Goal: Transaction & Acquisition: Obtain resource

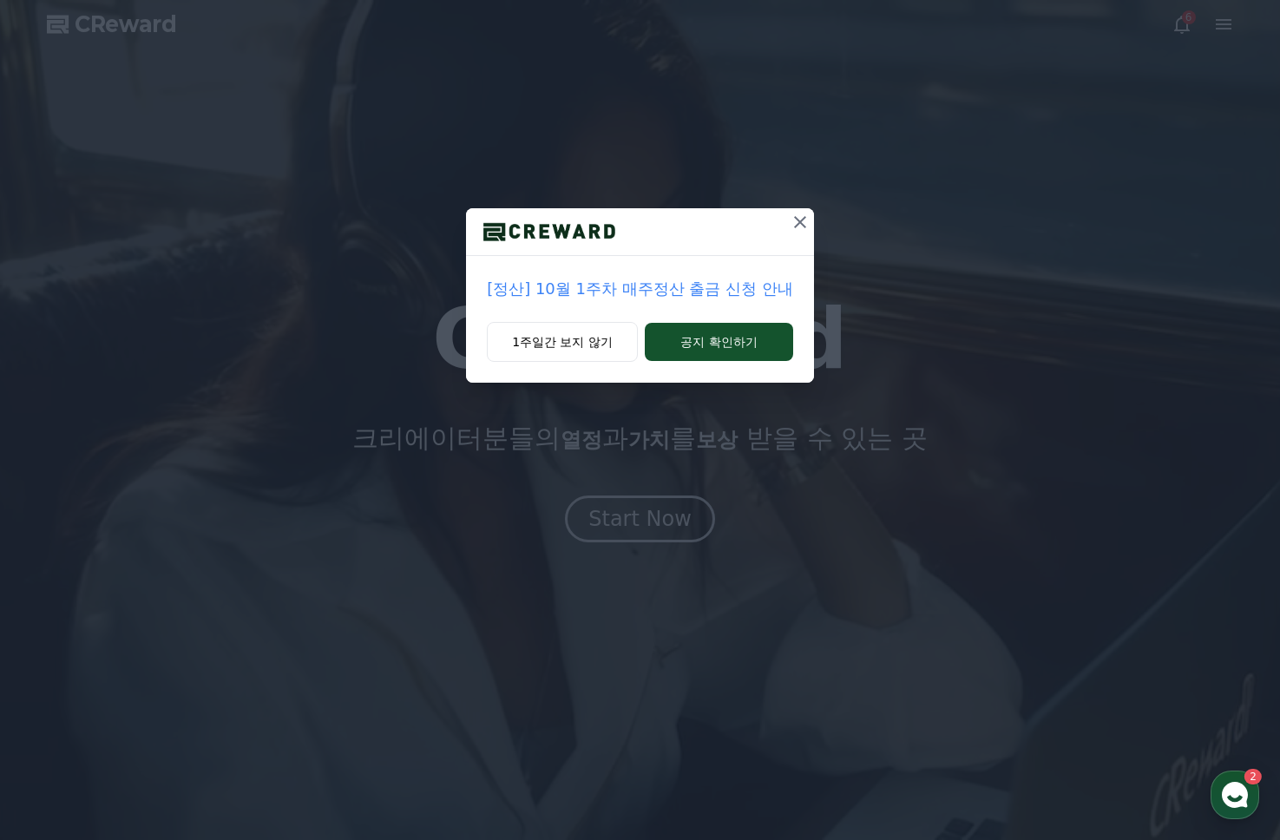
drag, startPoint x: 0, startPoint y: 0, endPoint x: 803, endPoint y: 220, distance: 833.1
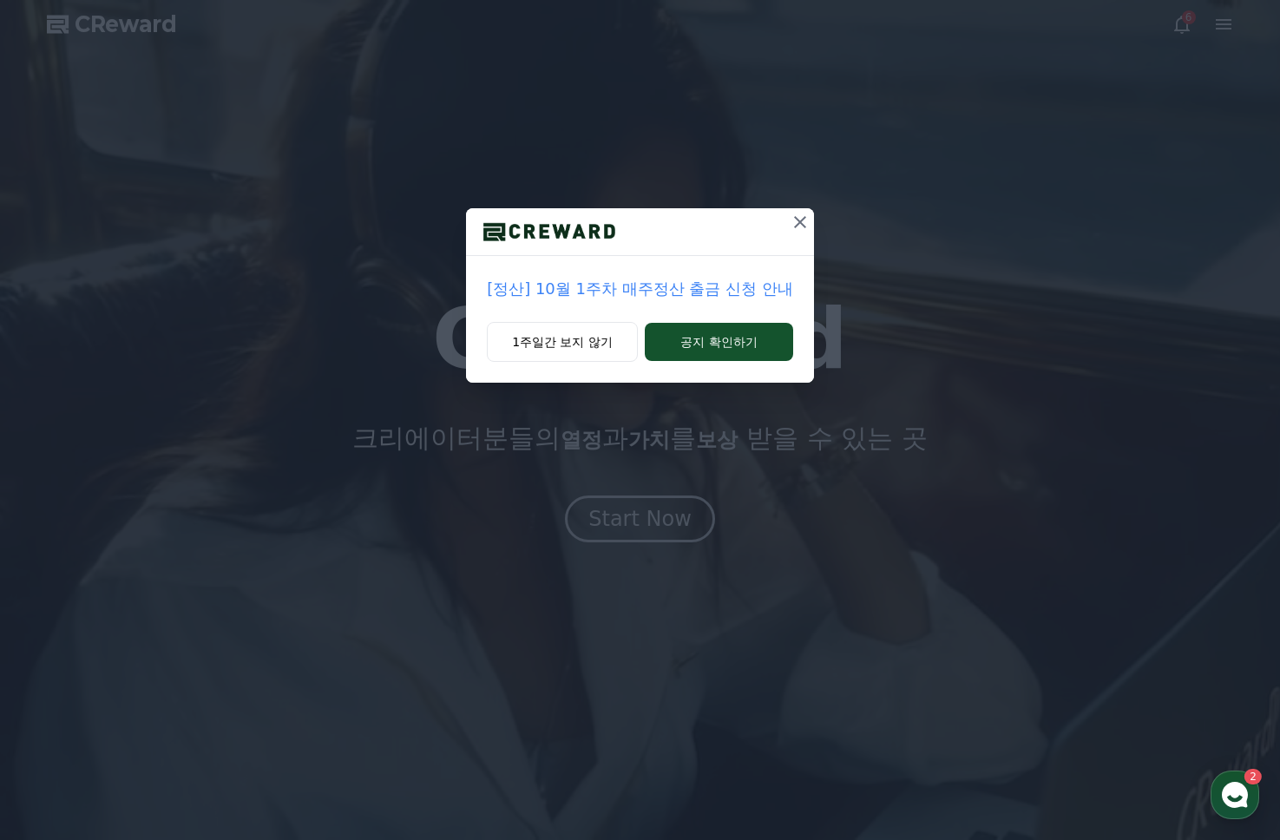
click at [803, 220] on icon at bounding box center [800, 222] width 21 height 21
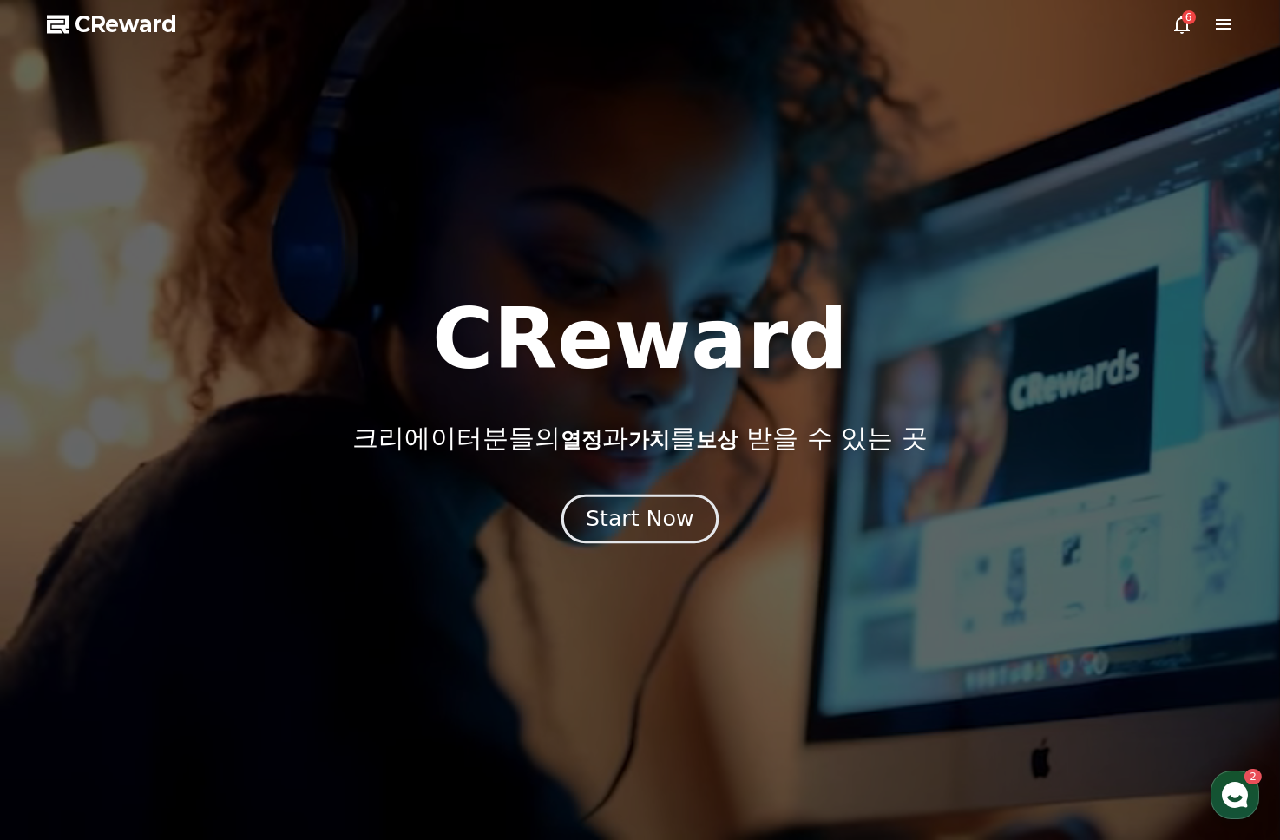
click at [652, 519] on div "Start Now" at bounding box center [640, 518] width 108 height 29
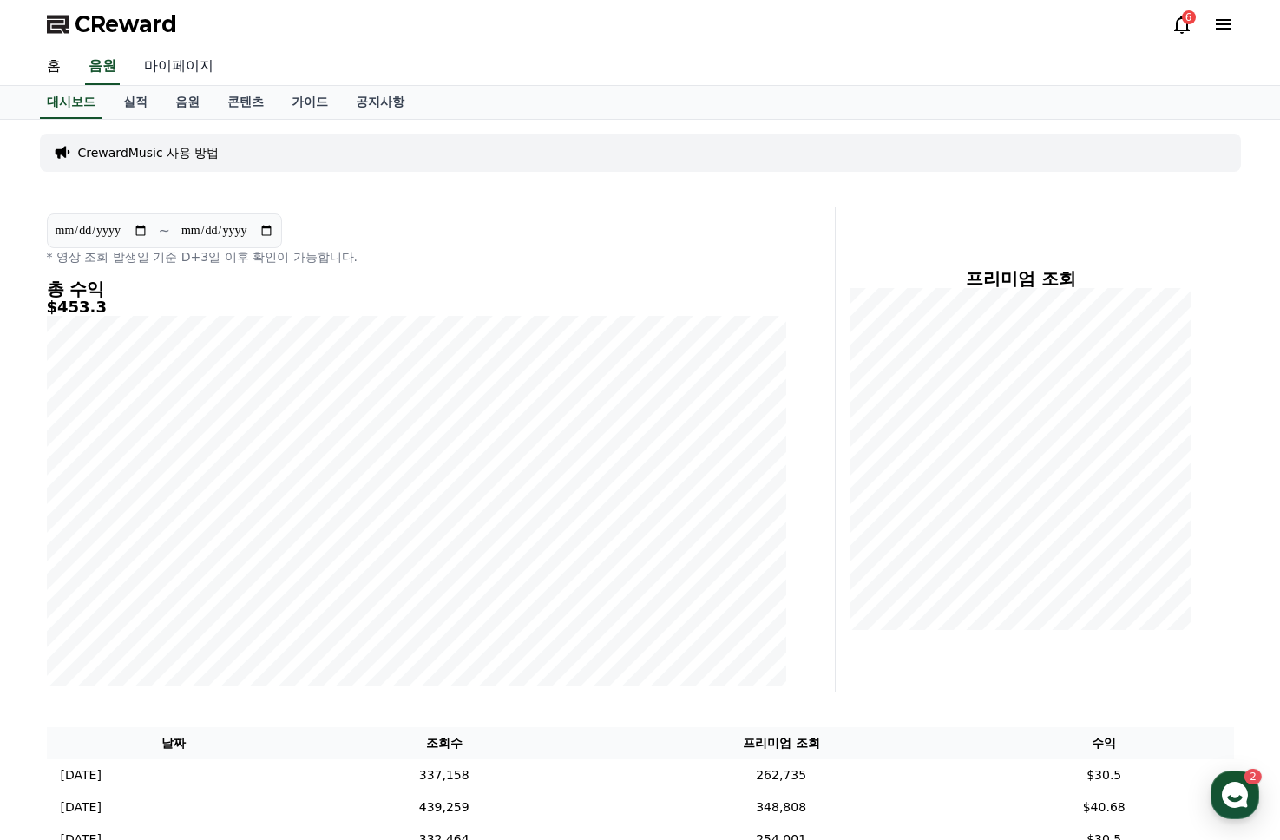
click at [167, 70] on link "마이페이지" at bounding box center [178, 67] width 97 height 36
select select "**********"
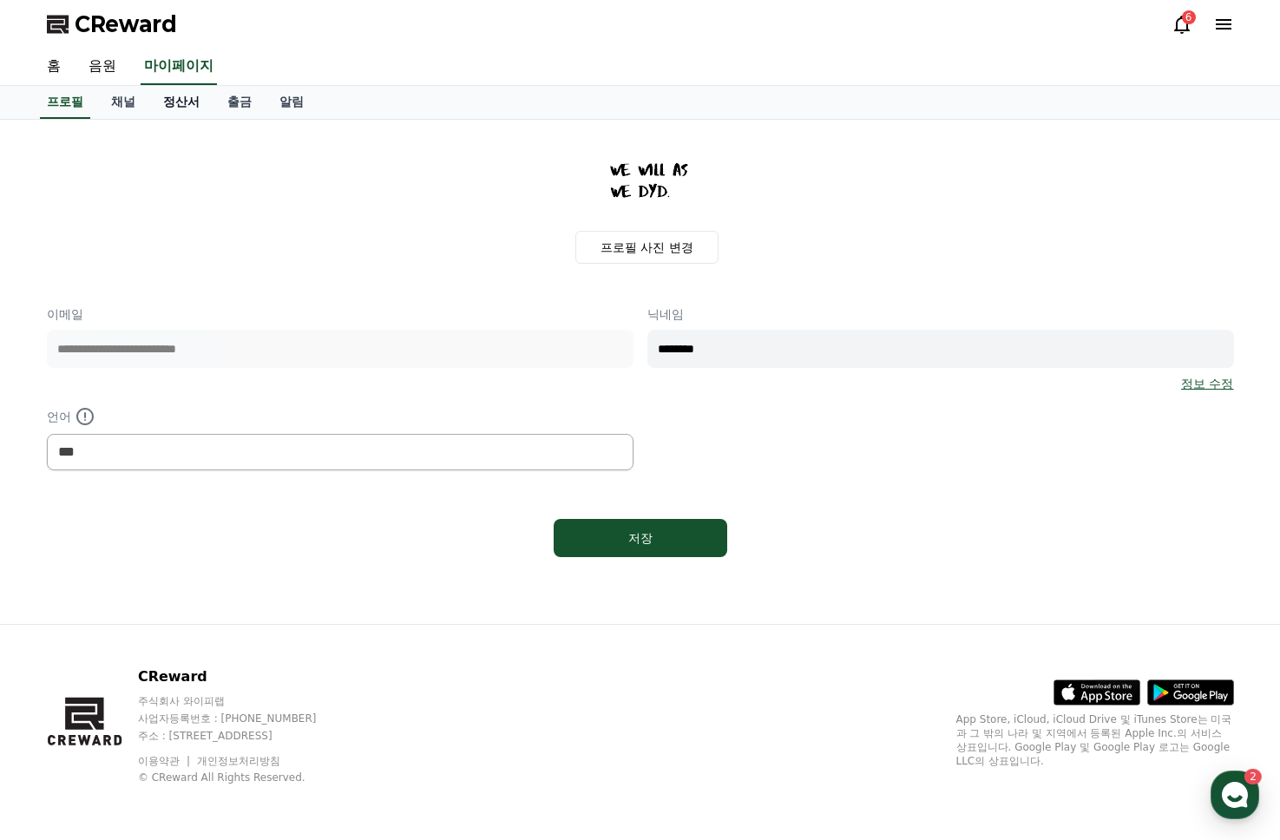
click at [171, 103] on link "정산서" at bounding box center [181, 102] width 64 height 33
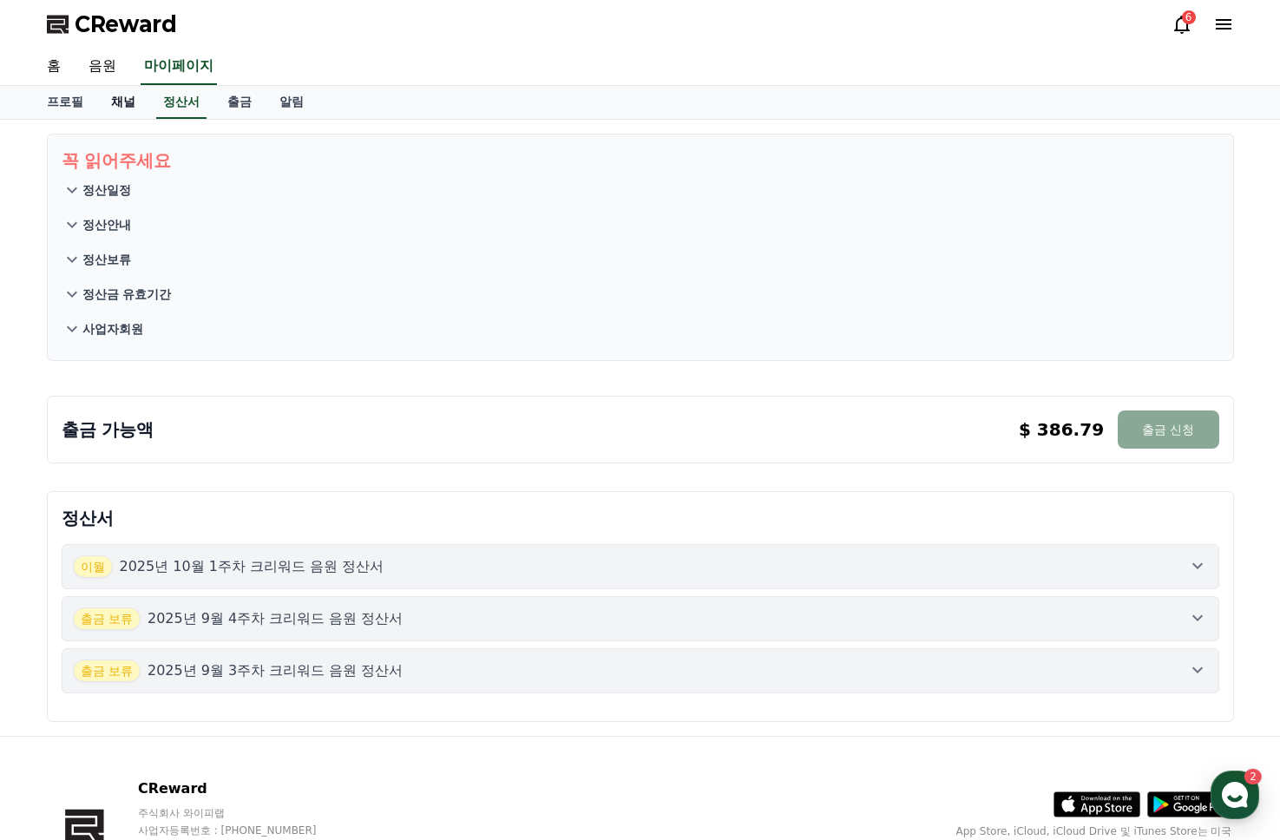
click at [105, 104] on link "채널" at bounding box center [123, 102] width 52 height 33
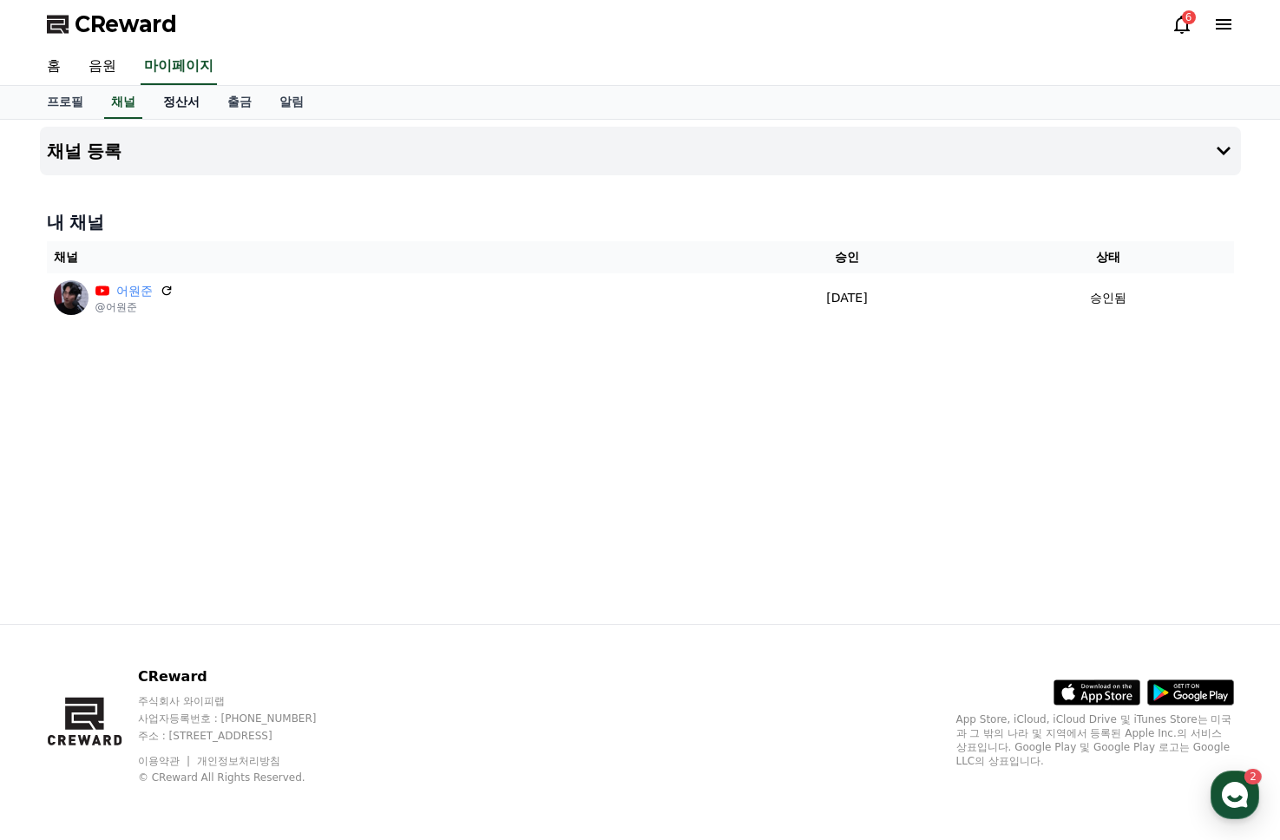
click at [173, 108] on link "정산서" at bounding box center [181, 102] width 64 height 33
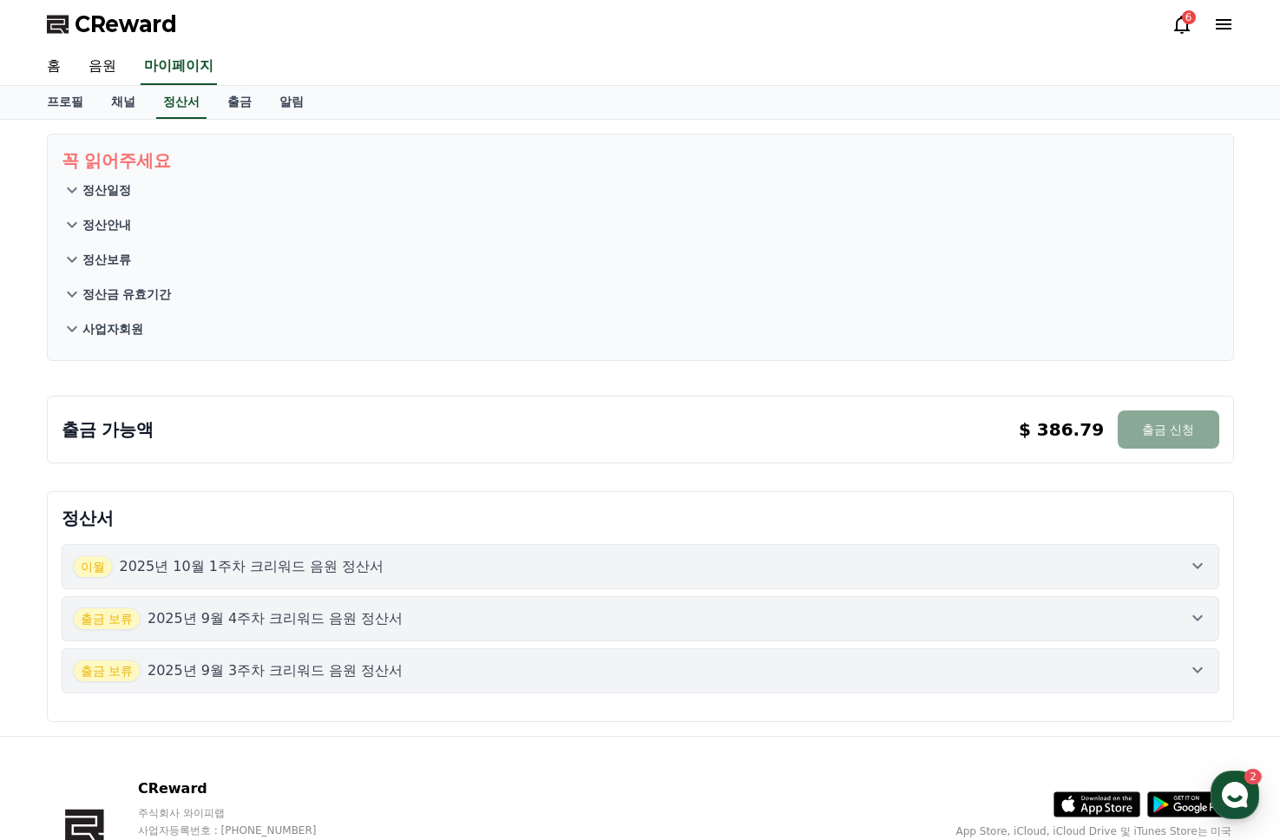
drag, startPoint x: 483, startPoint y: 471, endPoint x: 849, endPoint y: 454, distance: 366.5
click at [496, 470] on div "꼭 읽어주세요 정산일정 정산안내 정산보류 정산금 유효기간 사업자회원 출금 가능액 $ 386.79 출금 신청 $ 386.79 출금 신청 정산서 …" at bounding box center [640, 428] width 1215 height 616
drag, startPoint x: 1170, startPoint y: 421, endPoint x: 895, endPoint y: 415, distance: 274.2
click at [905, 416] on div "출금 가능액 $ 386.79 출금 신청 $ 386.79 출금 신청" at bounding box center [640, 429] width 1157 height 38
drag, startPoint x: 878, startPoint y: 416, endPoint x: 357, endPoint y: 187, distance: 569.9
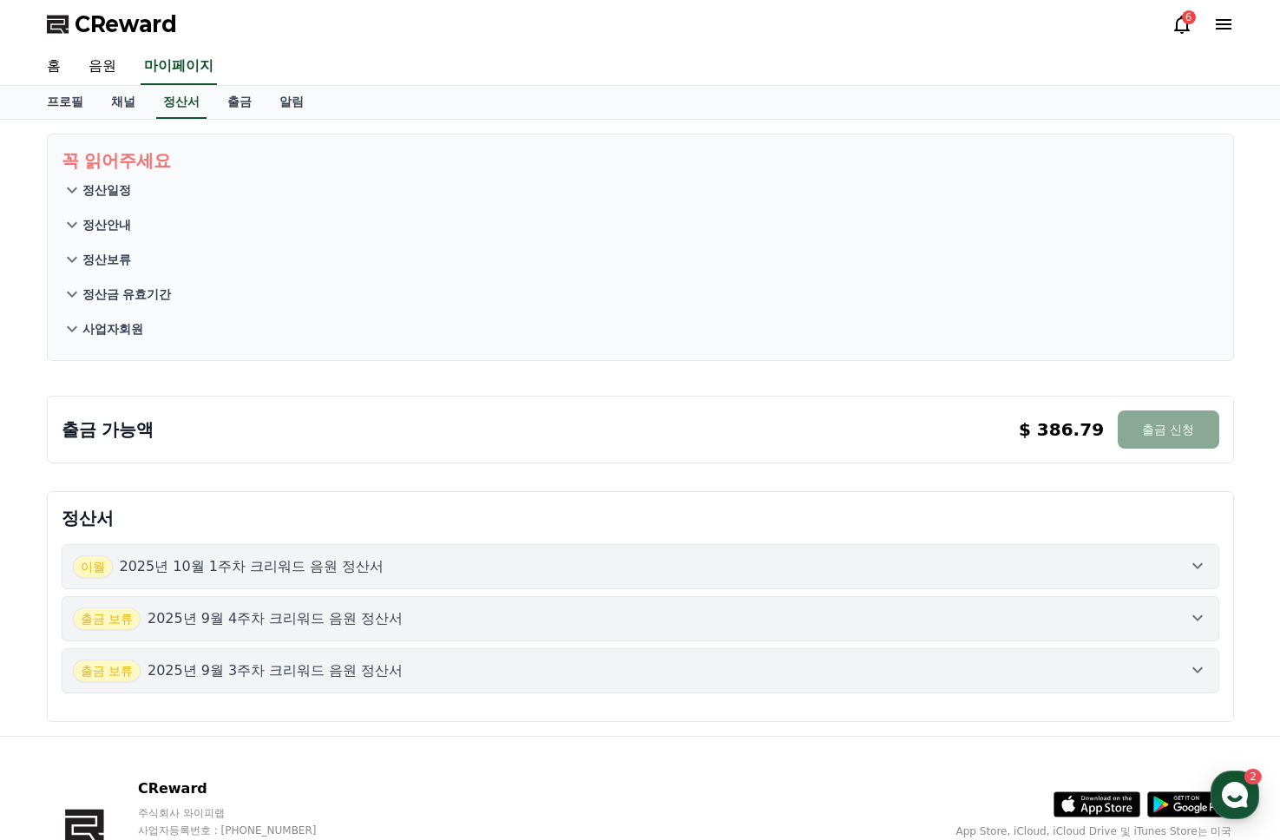
click at [878, 416] on div "출금 가능액 $ 386.79 출금 신청 $ 386.79 출금 신청" at bounding box center [640, 429] width 1157 height 38
click at [241, 96] on link "출금" at bounding box center [239, 102] width 52 height 33
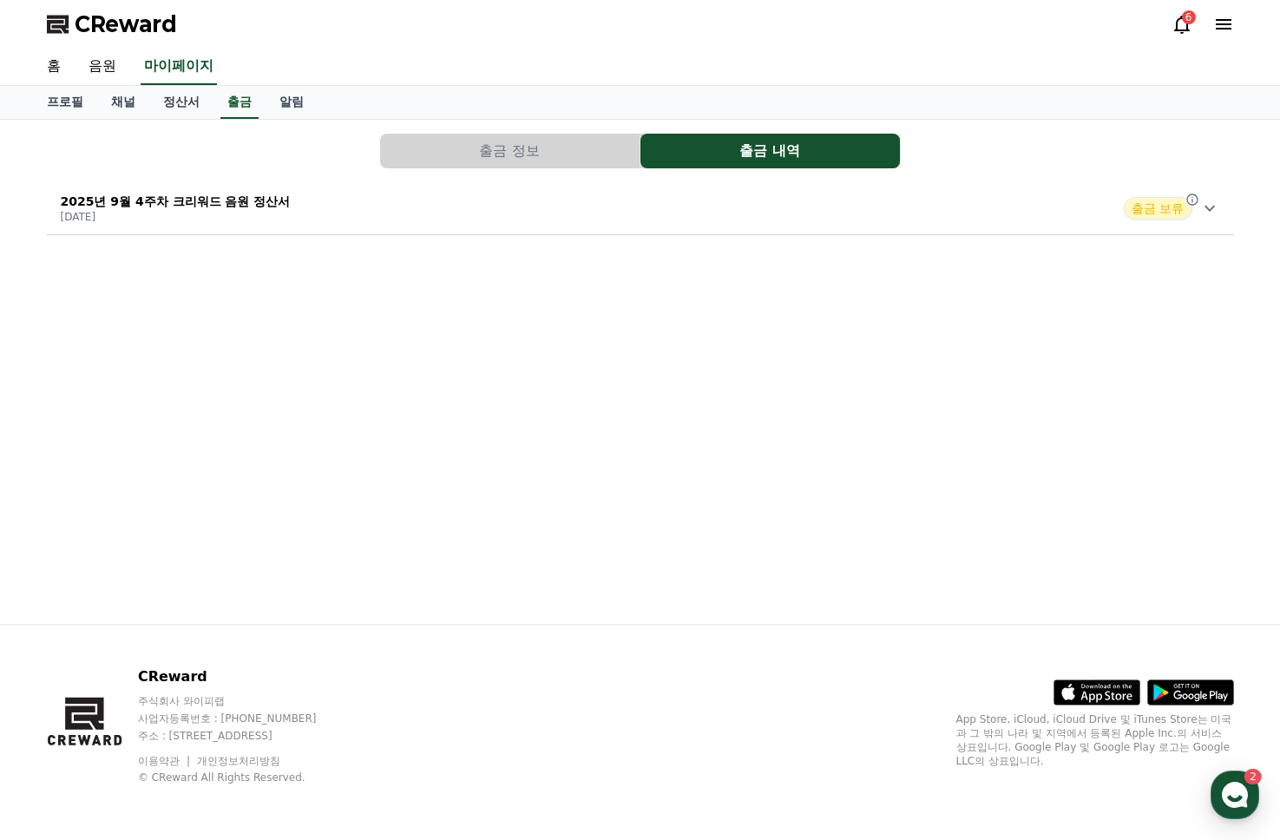
click at [1224, 204] on div "2025년 9월 4주차 크리워드 음원 정산서 [DATE] 출금 보류" at bounding box center [640, 208] width 1187 height 45
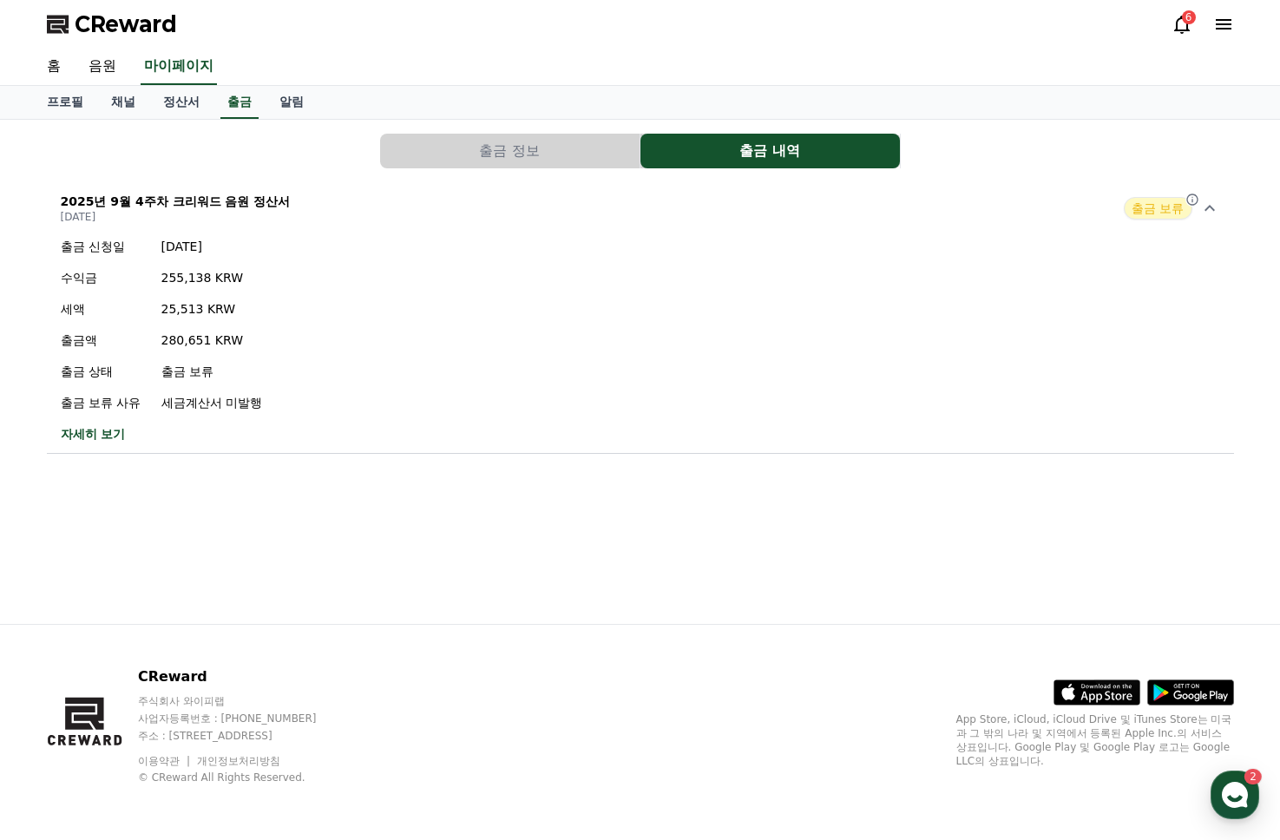
click at [1219, 209] on icon at bounding box center [1209, 208] width 21 height 21
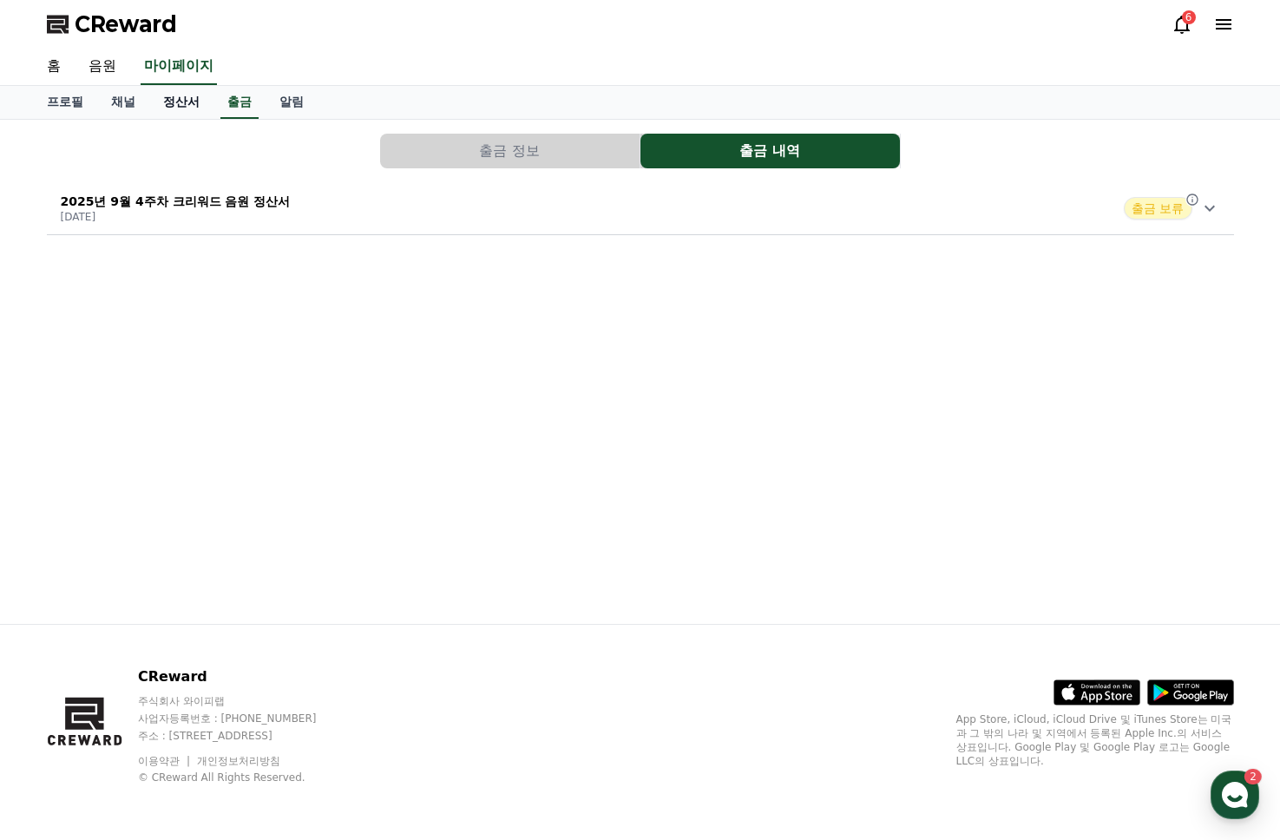
click at [155, 101] on link "정산서" at bounding box center [181, 102] width 64 height 33
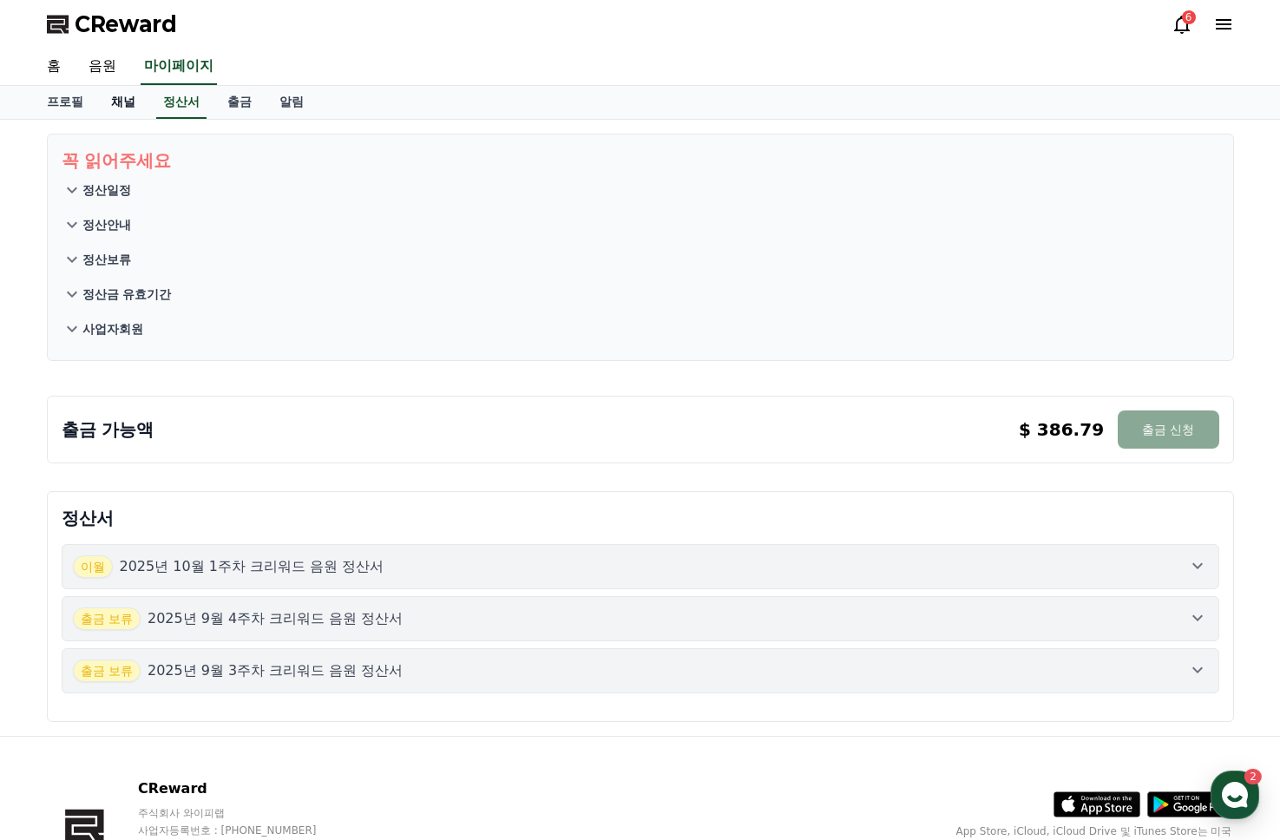
click at [116, 101] on link "채널" at bounding box center [123, 102] width 52 height 33
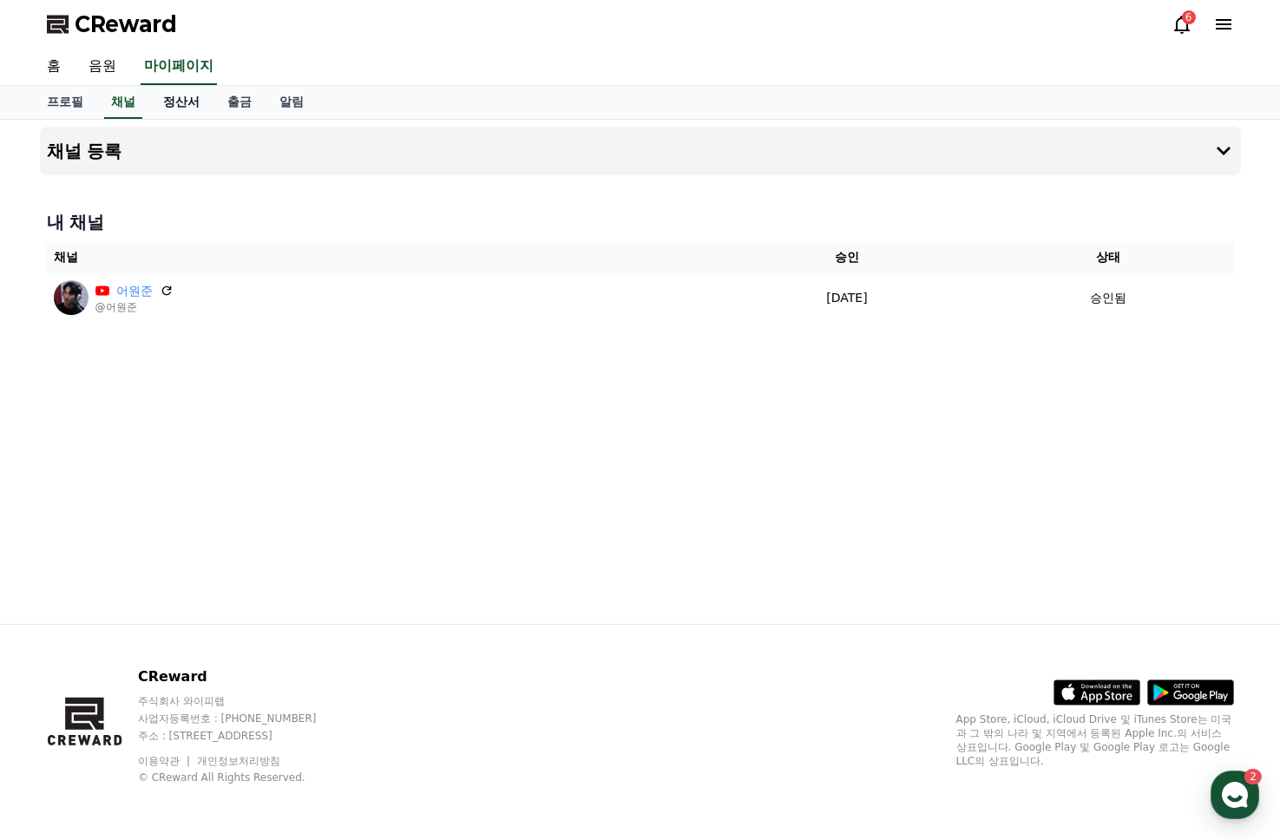
click at [160, 102] on link "정산서" at bounding box center [181, 102] width 64 height 33
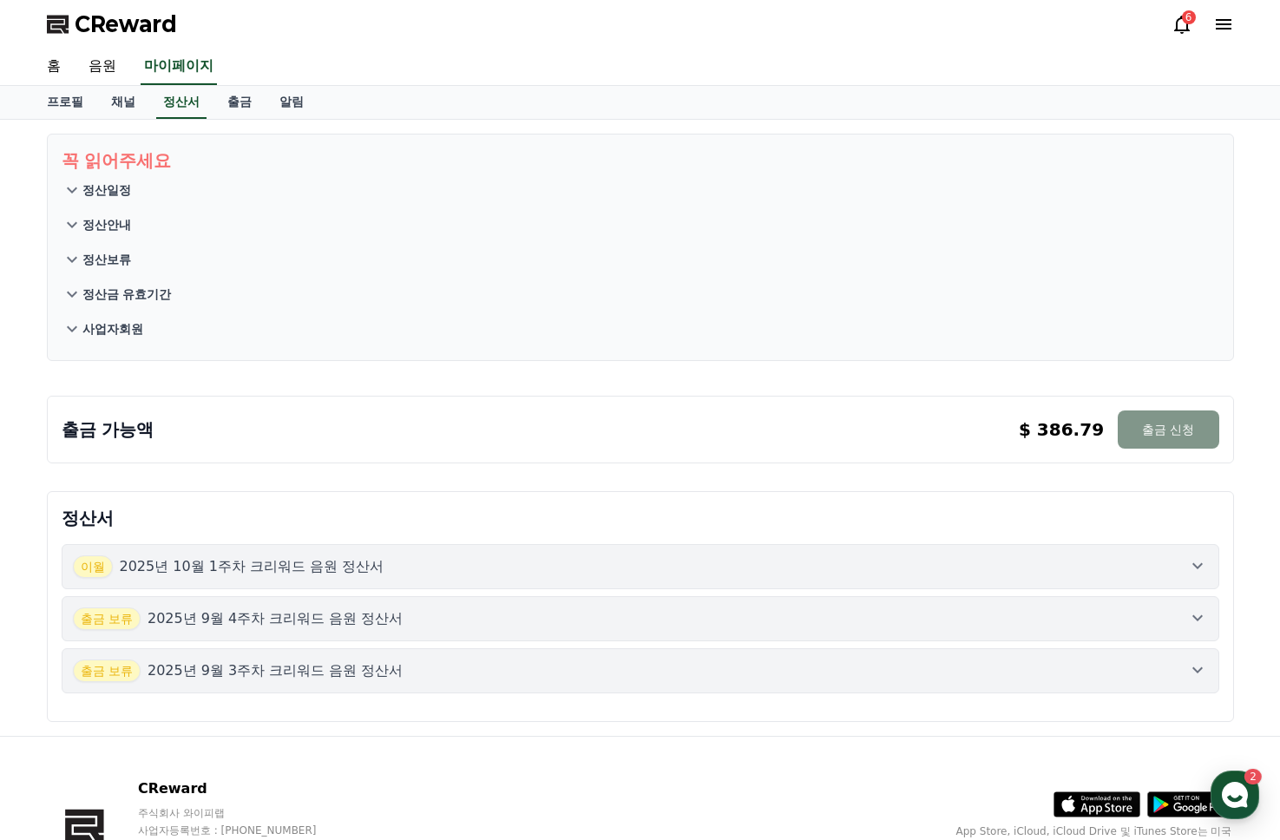
drag, startPoint x: 1090, startPoint y: 436, endPoint x: 1146, endPoint y: 428, distance: 57.1
click at [1104, 430] on p "$ 386.79" at bounding box center [1061, 429] width 85 height 24
click at [226, 387] on div "출금 가능액 $ 386.79 출금 신청 $ 386.79 출금 신청" at bounding box center [640, 426] width 1201 height 88
click at [172, 429] on div "출금 가능액 $ 386.79 출금 신청 $ 386.79 출금 신청" at bounding box center [640, 429] width 1157 height 38
click at [1198, 413] on button "출금 신청" at bounding box center [1167, 429] width 101 height 38
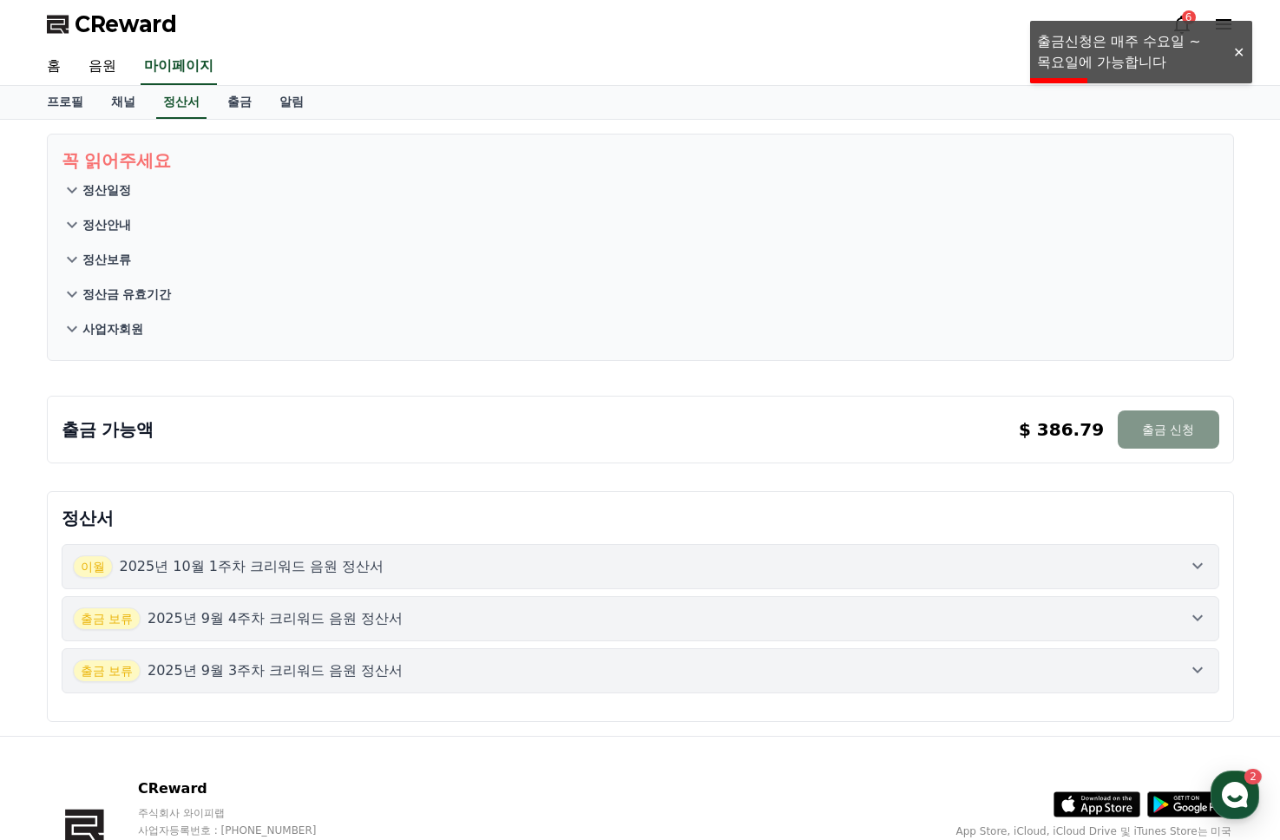
click at [1188, 421] on button "출금 신청" at bounding box center [1167, 429] width 101 height 38
click at [221, 102] on link "출금" at bounding box center [239, 102] width 52 height 33
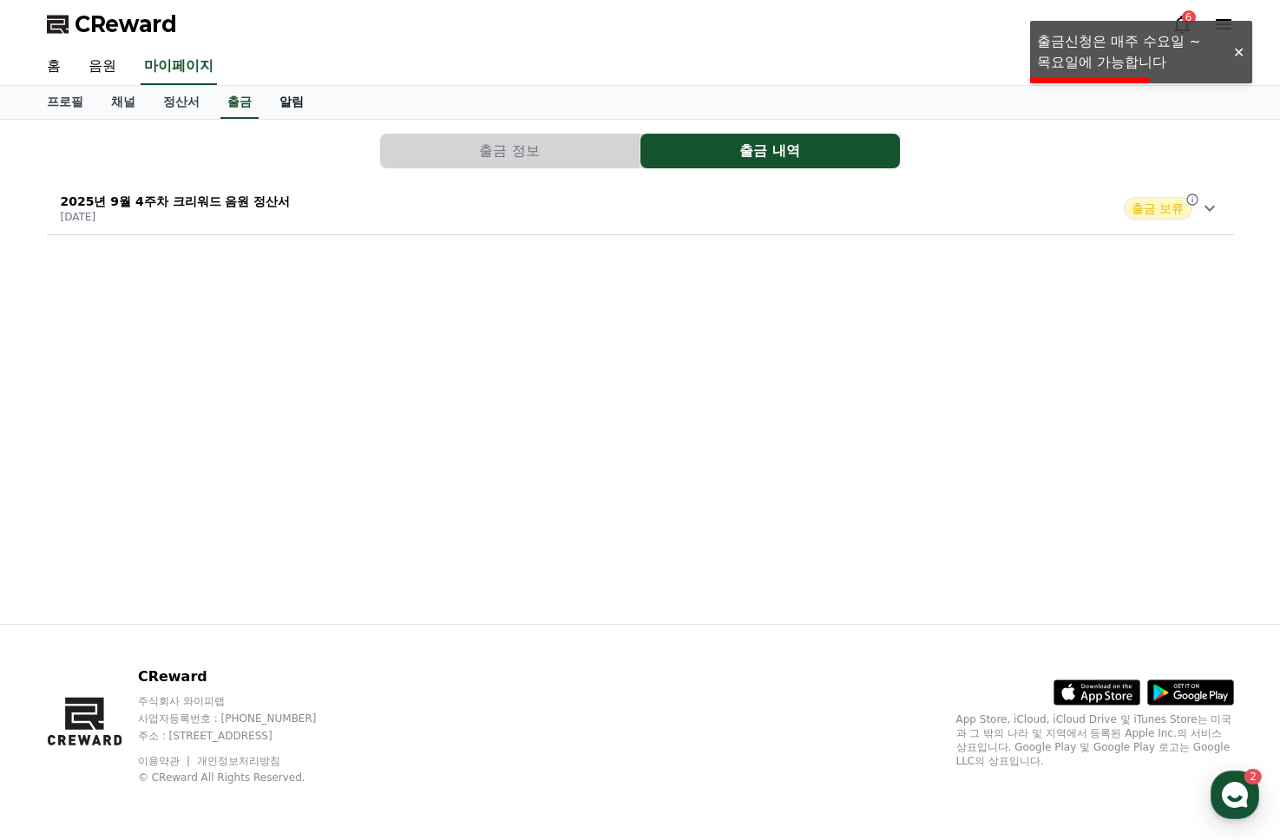
click at [282, 102] on link "알림" at bounding box center [291, 102] width 52 height 33
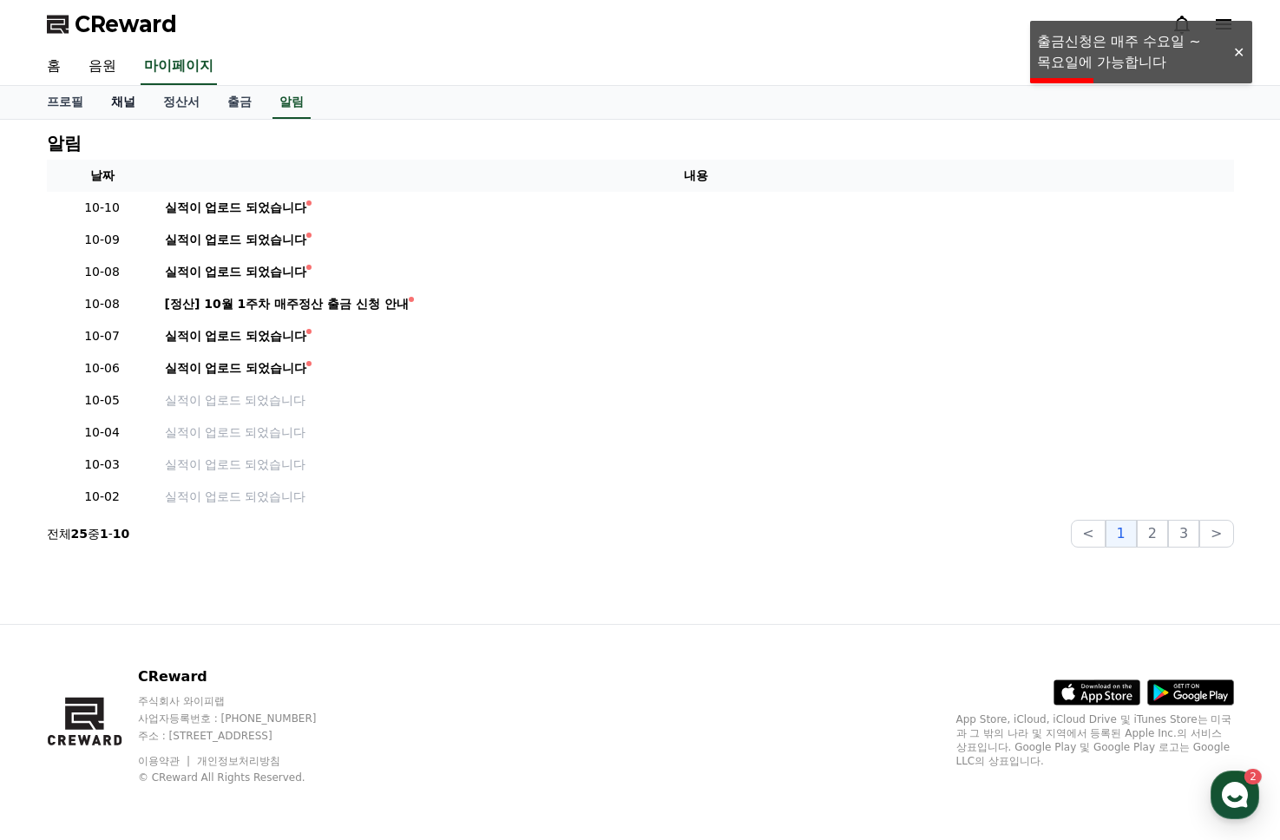
click at [127, 101] on link "채널" at bounding box center [123, 102] width 52 height 33
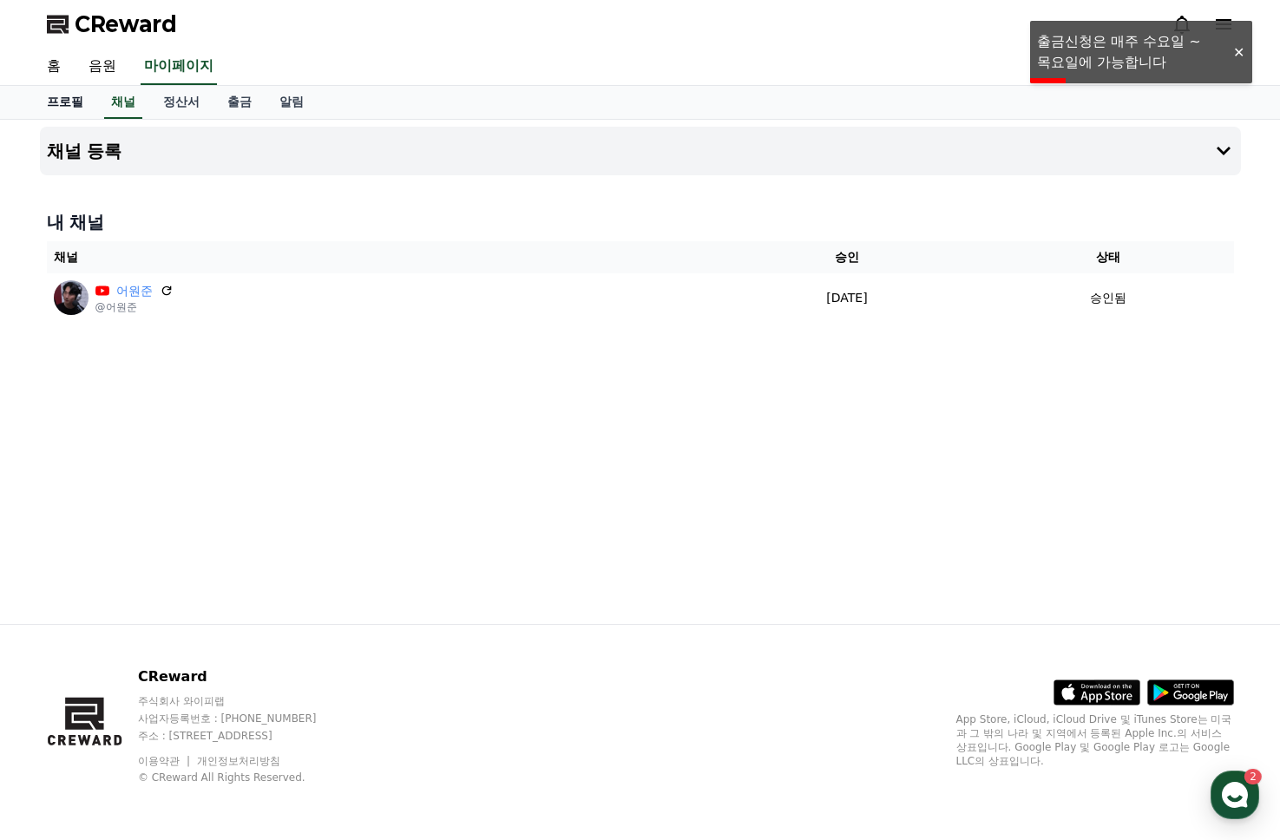
click at [70, 101] on link "프로필" at bounding box center [65, 102] width 64 height 33
select select "**********"
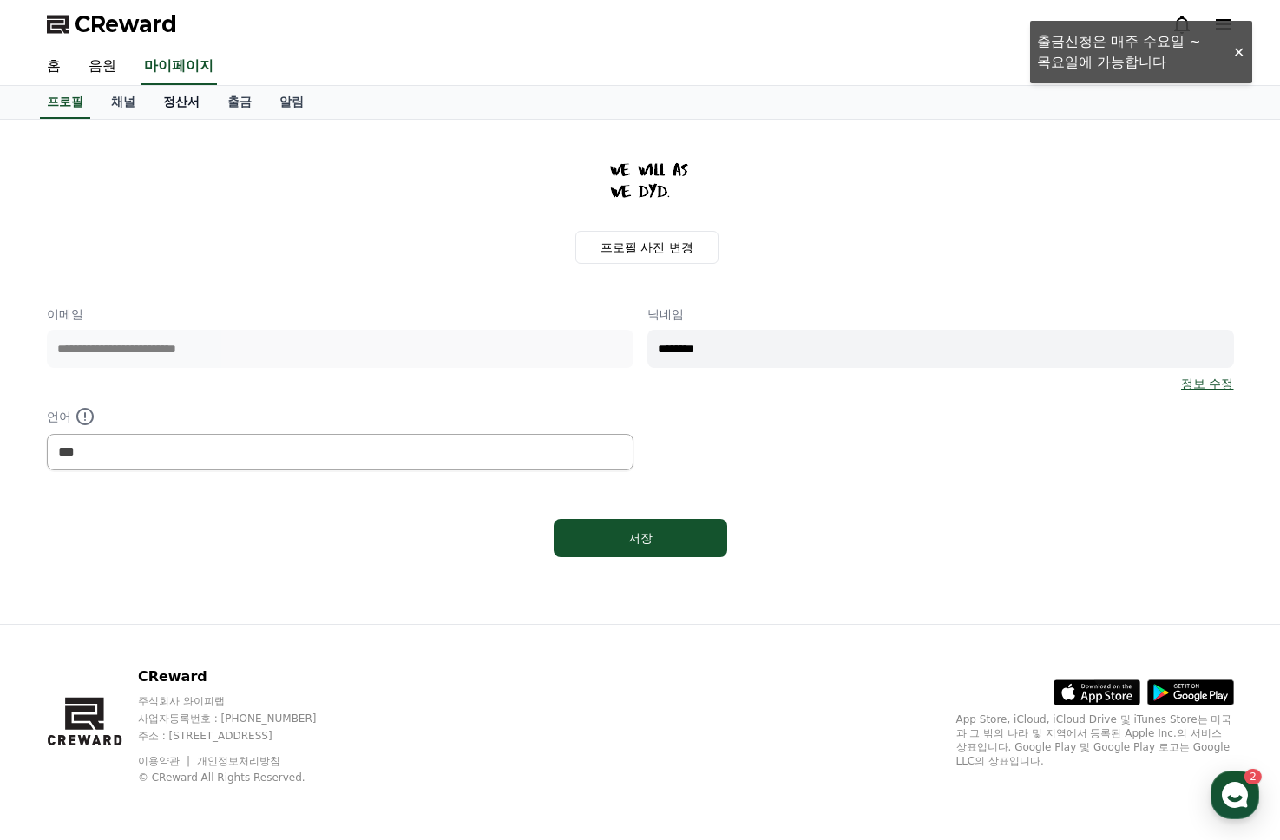
click at [191, 102] on link "정산서" at bounding box center [181, 102] width 64 height 33
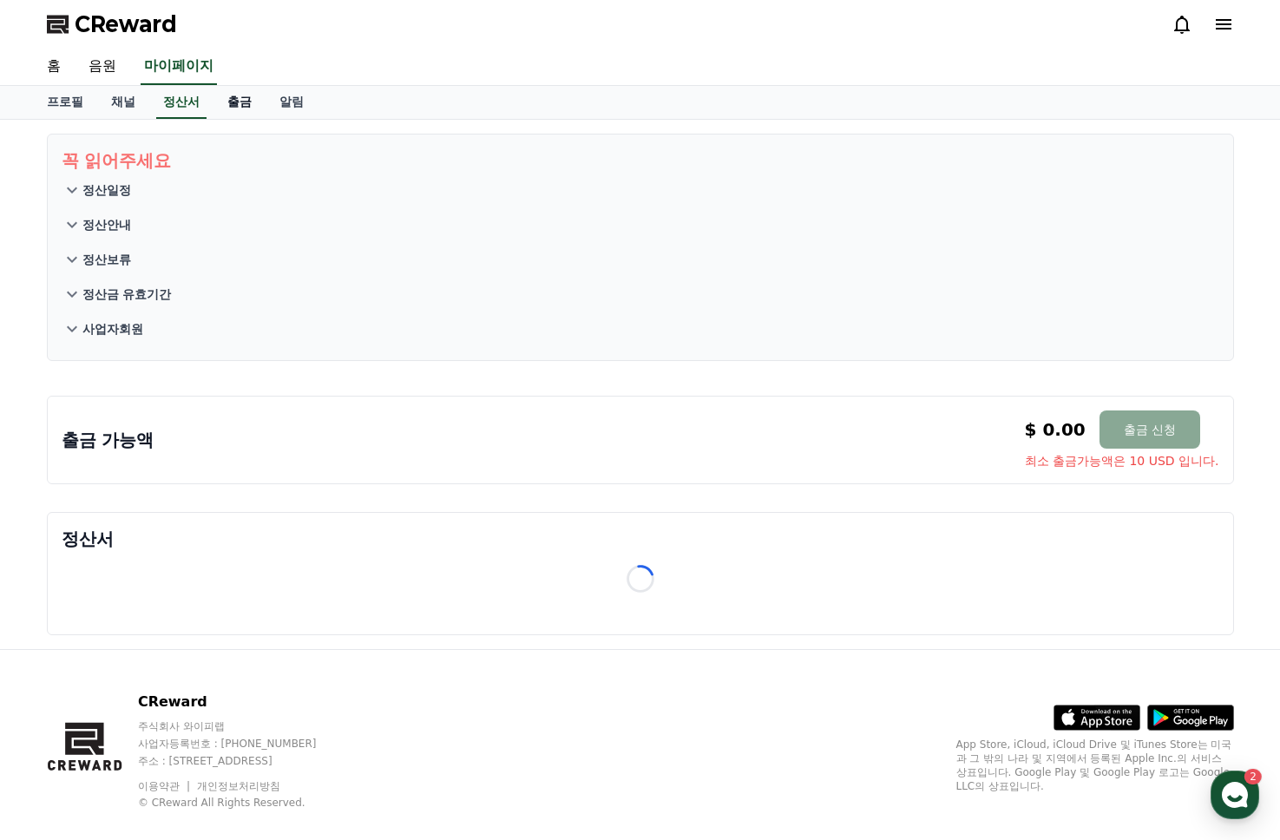
click at [233, 100] on link "출금" at bounding box center [239, 102] width 52 height 33
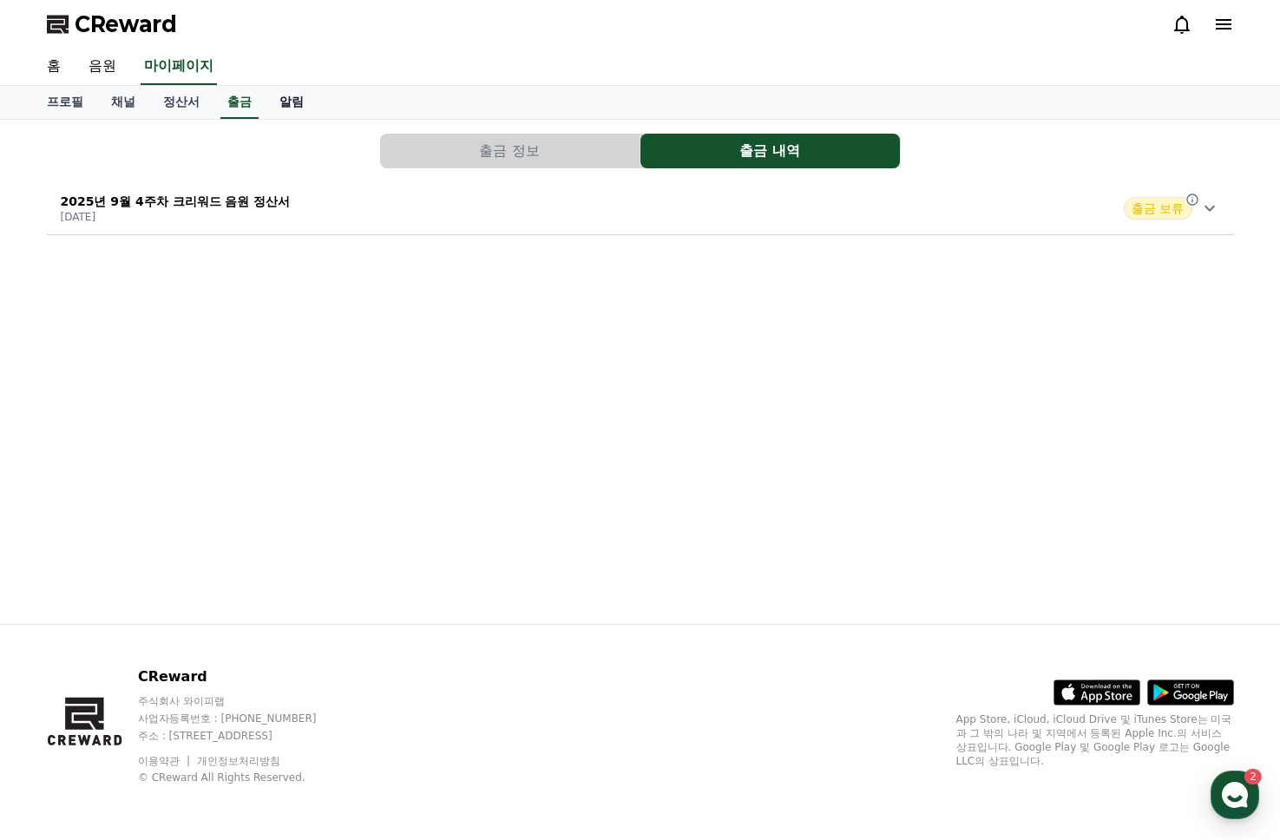
click at [272, 100] on link "알림" at bounding box center [291, 102] width 52 height 33
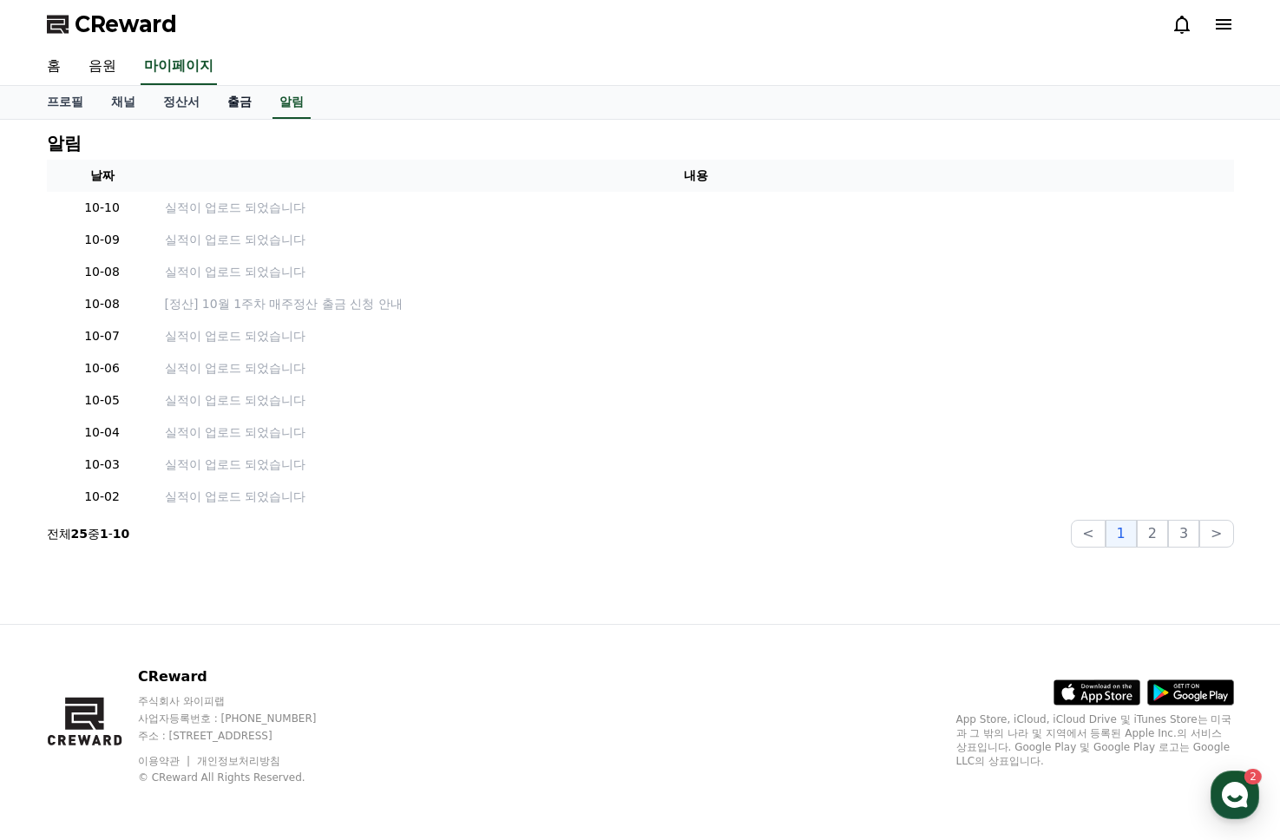
click at [219, 99] on link "출금" at bounding box center [239, 102] width 52 height 33
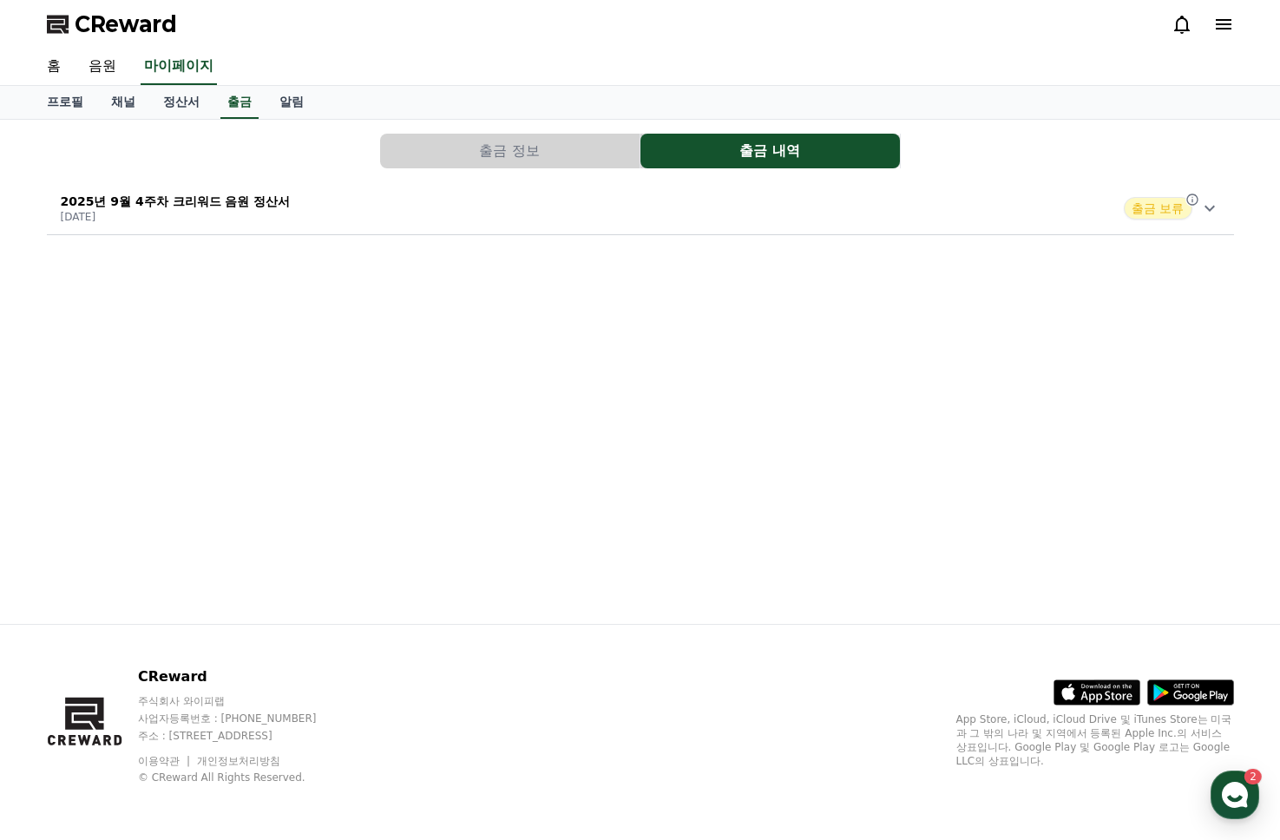
click at [1167, 208] on span "출금 보류" at bounding box center [1158, 208] width 68 height 23
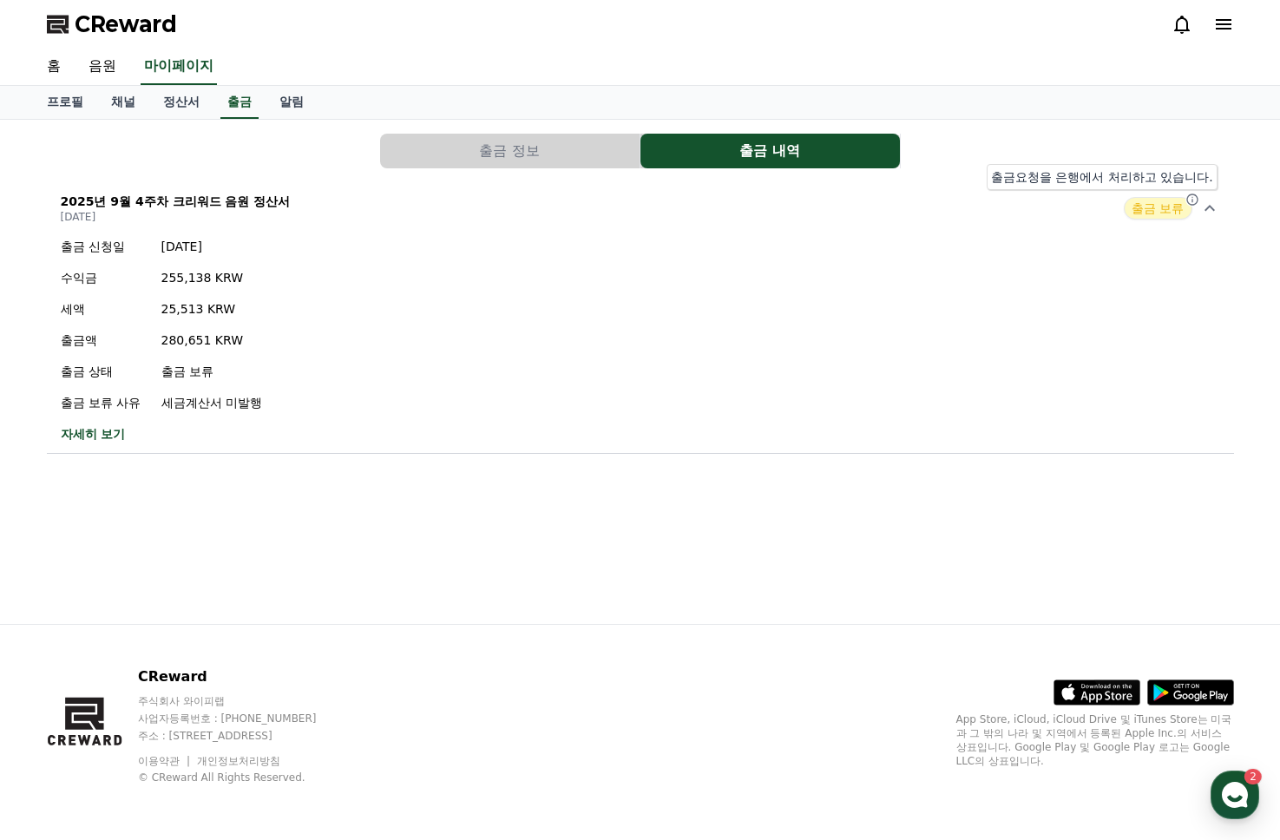
click at [1196, 199] on icon at bounding box center [1192, 200] width 14 height 14
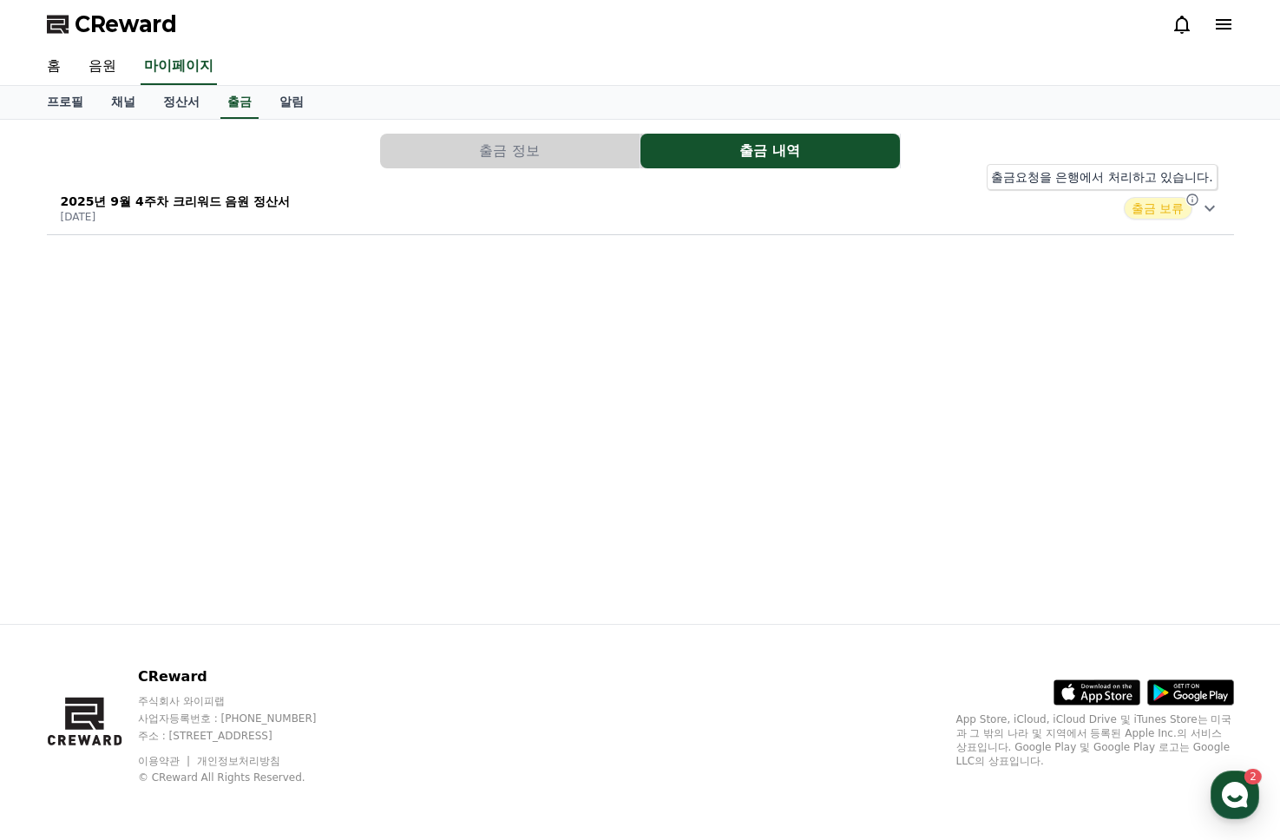
click at [1196, 199] on icon at bounding box center [1192, 200] width 14 height 14
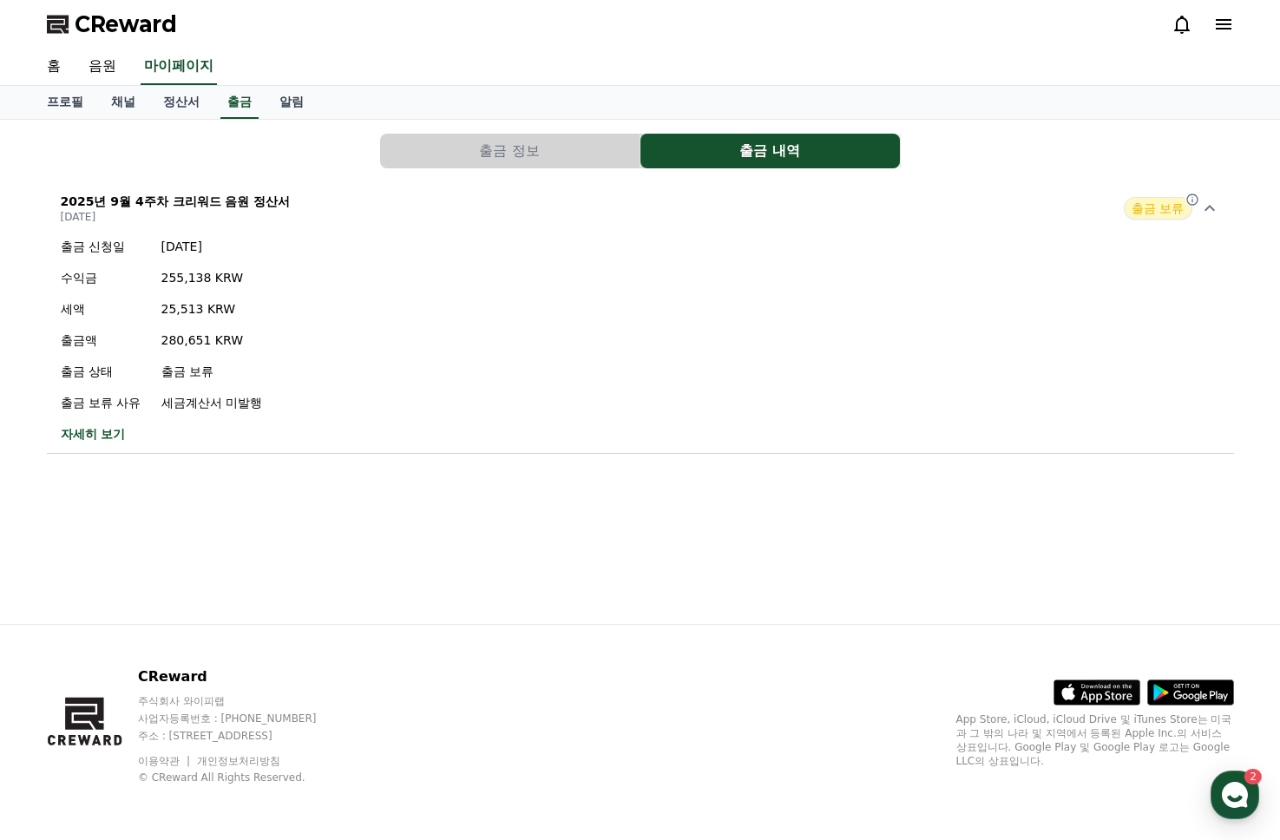
click at [598, 156] on button "출금 정보" at bounding box center [509, 151] width 259 height 35
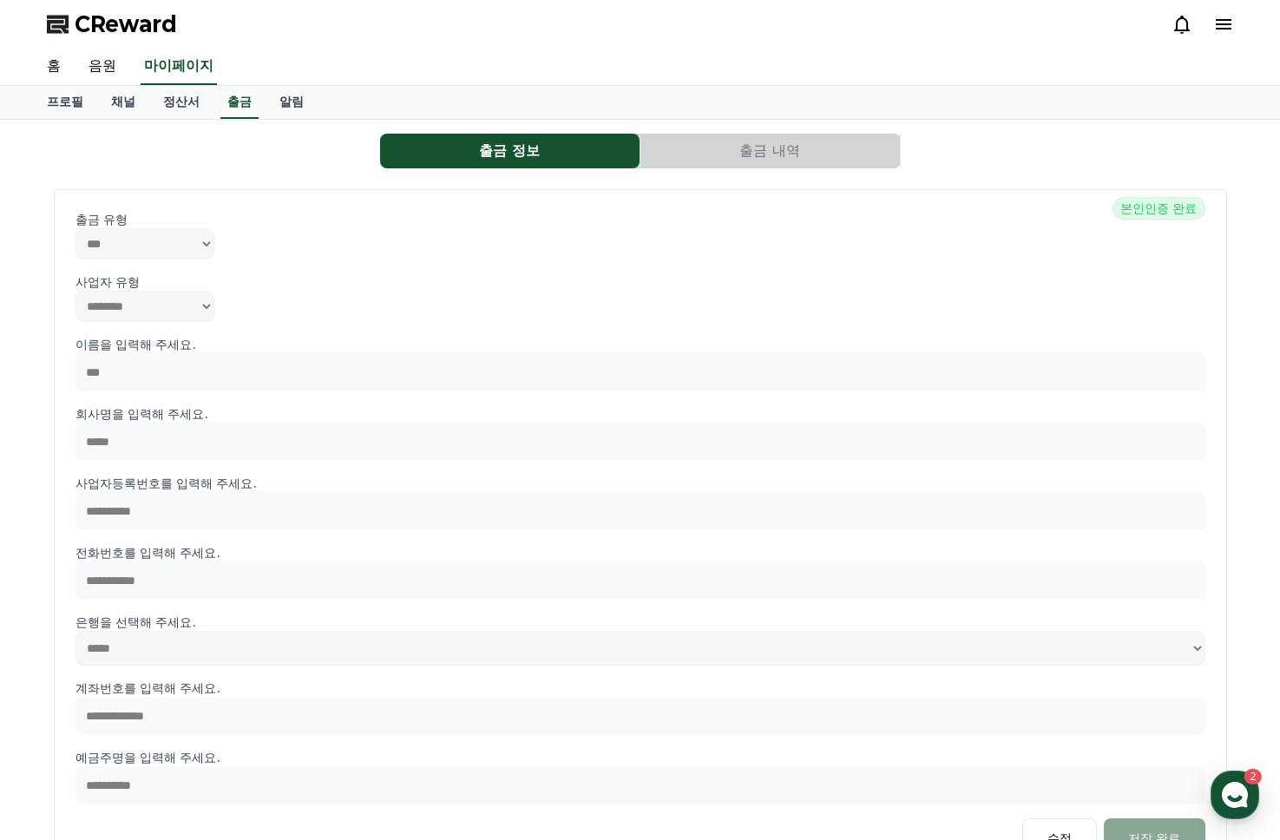
click at [793, 154] on button "출금 내역" at bounding box center [769, 151] width 259 height 35
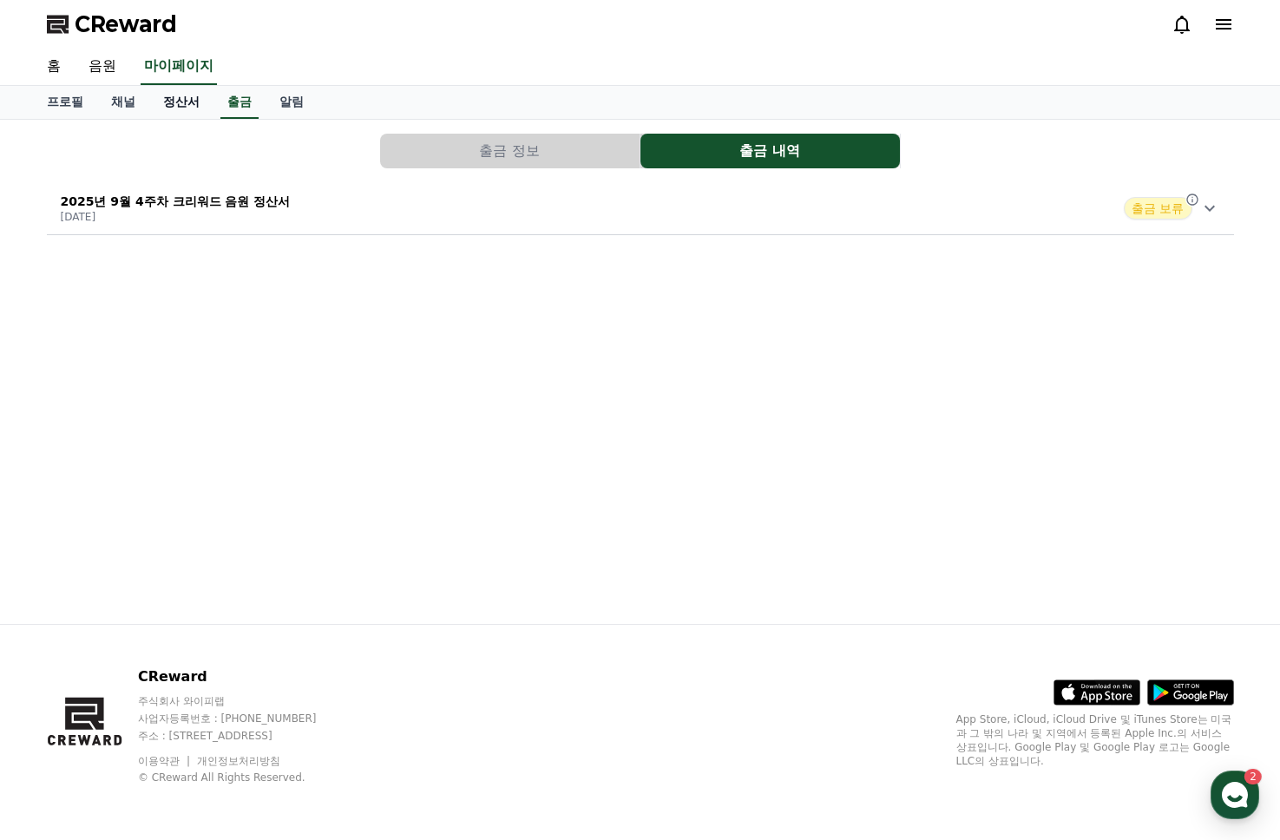
click at [180, 112] on link "정산서" at bounding box center [181, 102] width 64 height 33
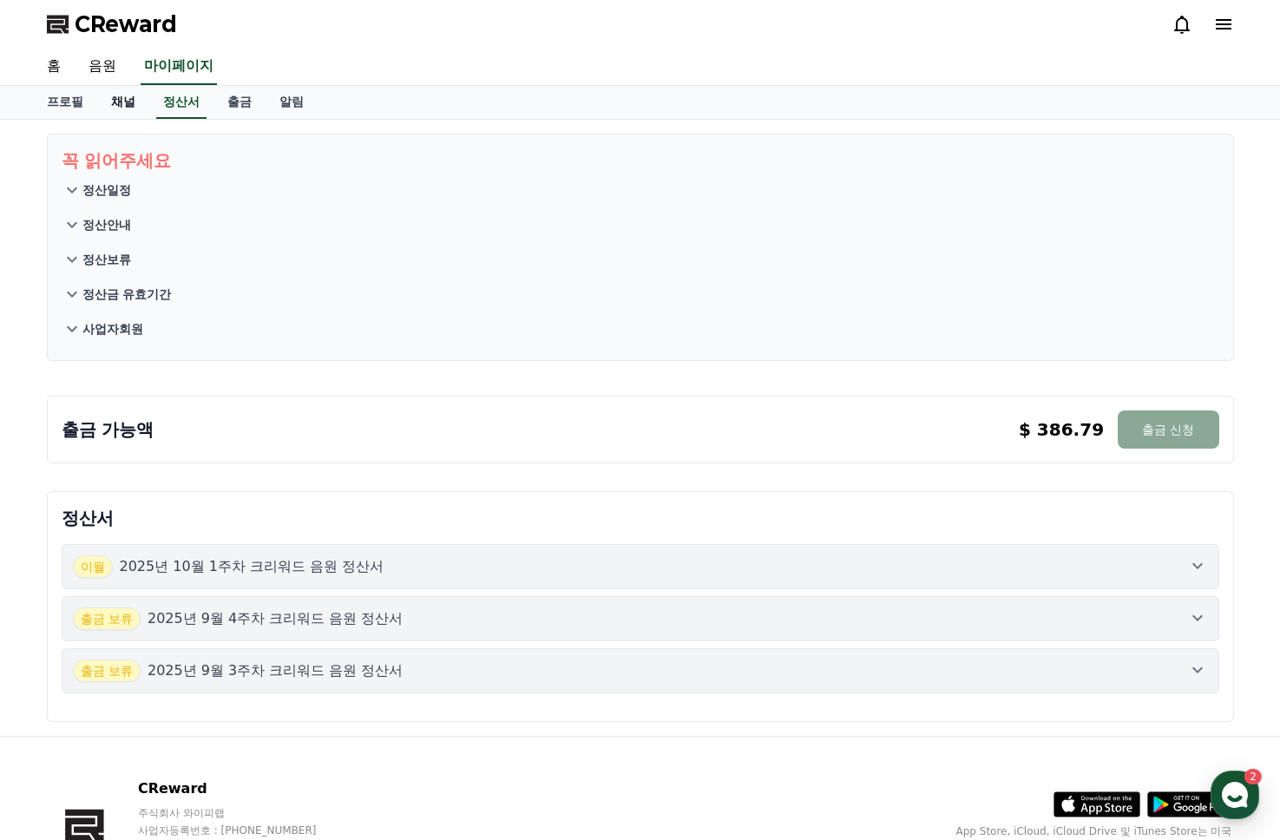
click at [110, 103] on link "채널" at bounding box center [123, 102] width 52 height 33
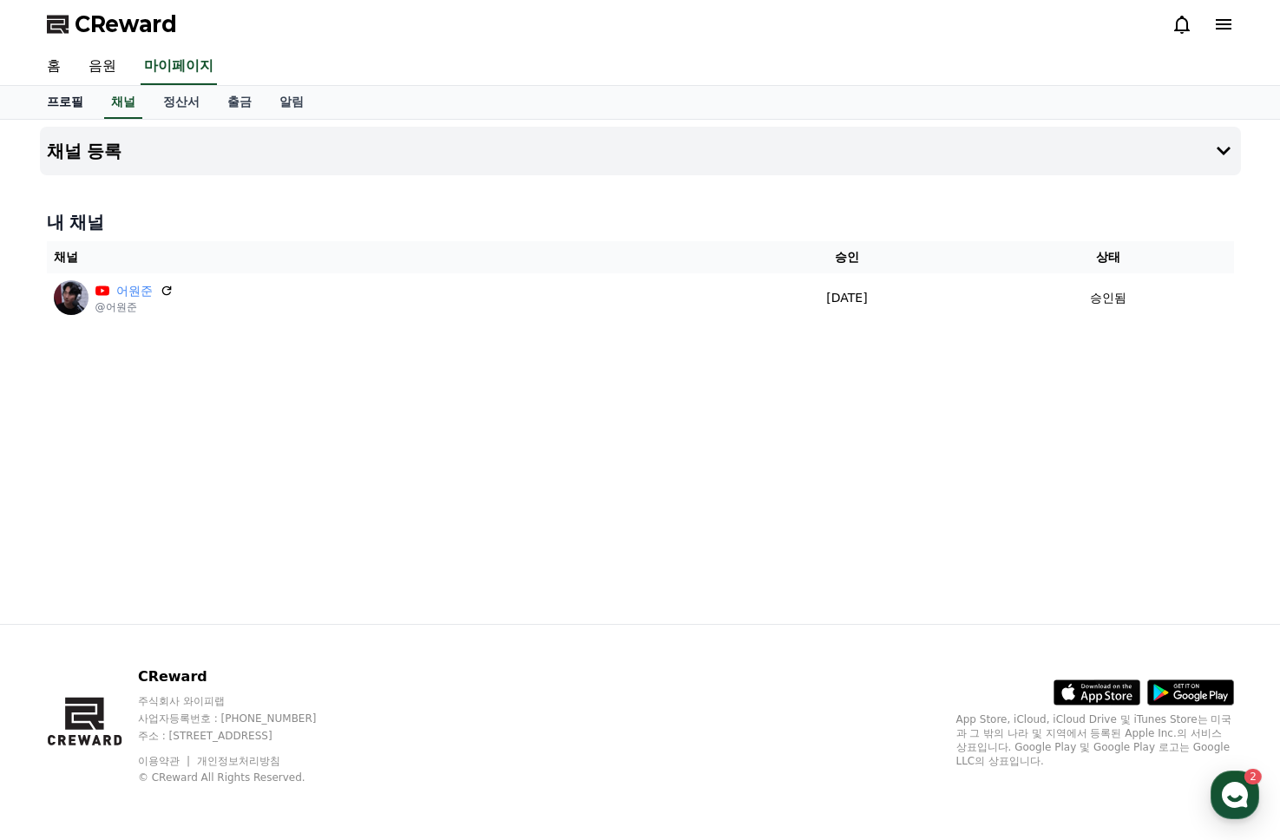
click at [75, 103] on link "프로필" at bounding box center [65, 102] width 64 height 33
select select "**********"
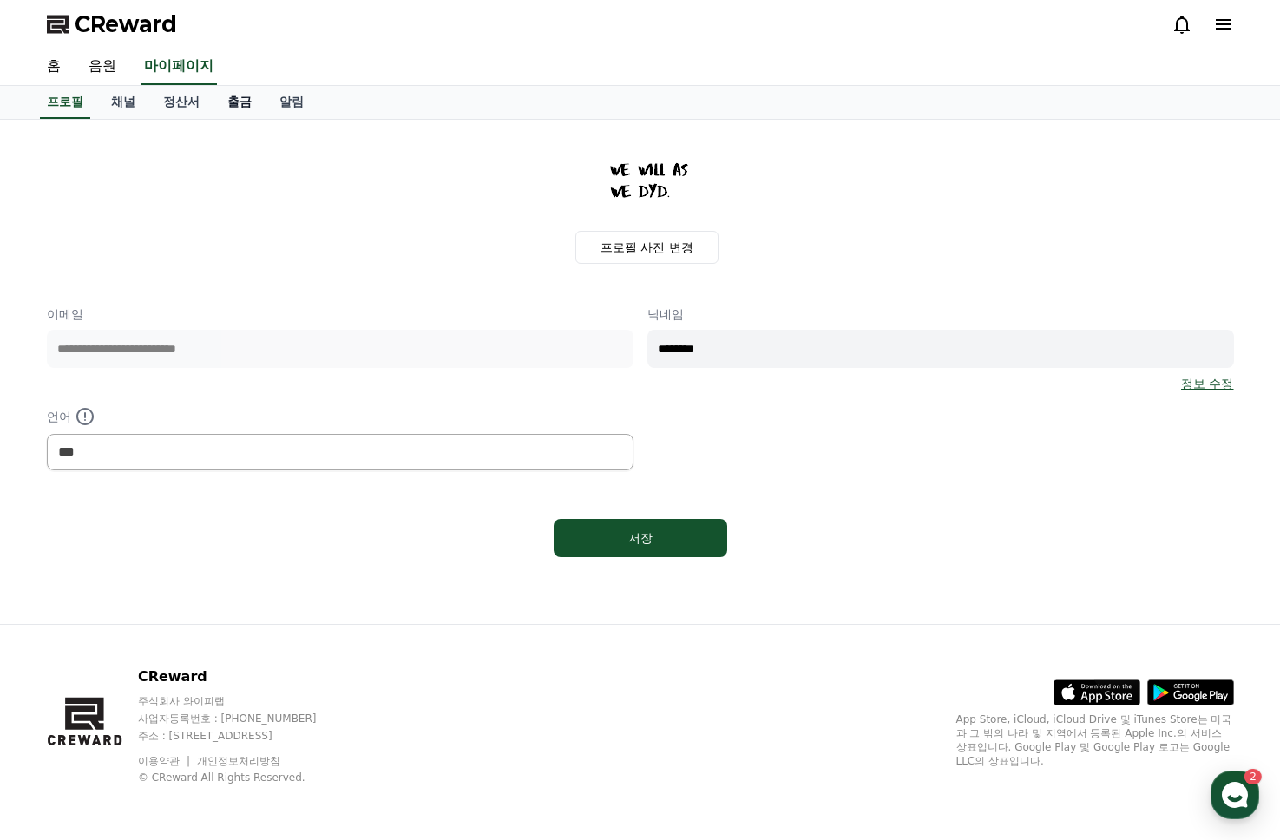
click at [213, 104] on link "출금" at bounding box center [239, 102] width 52 height 33
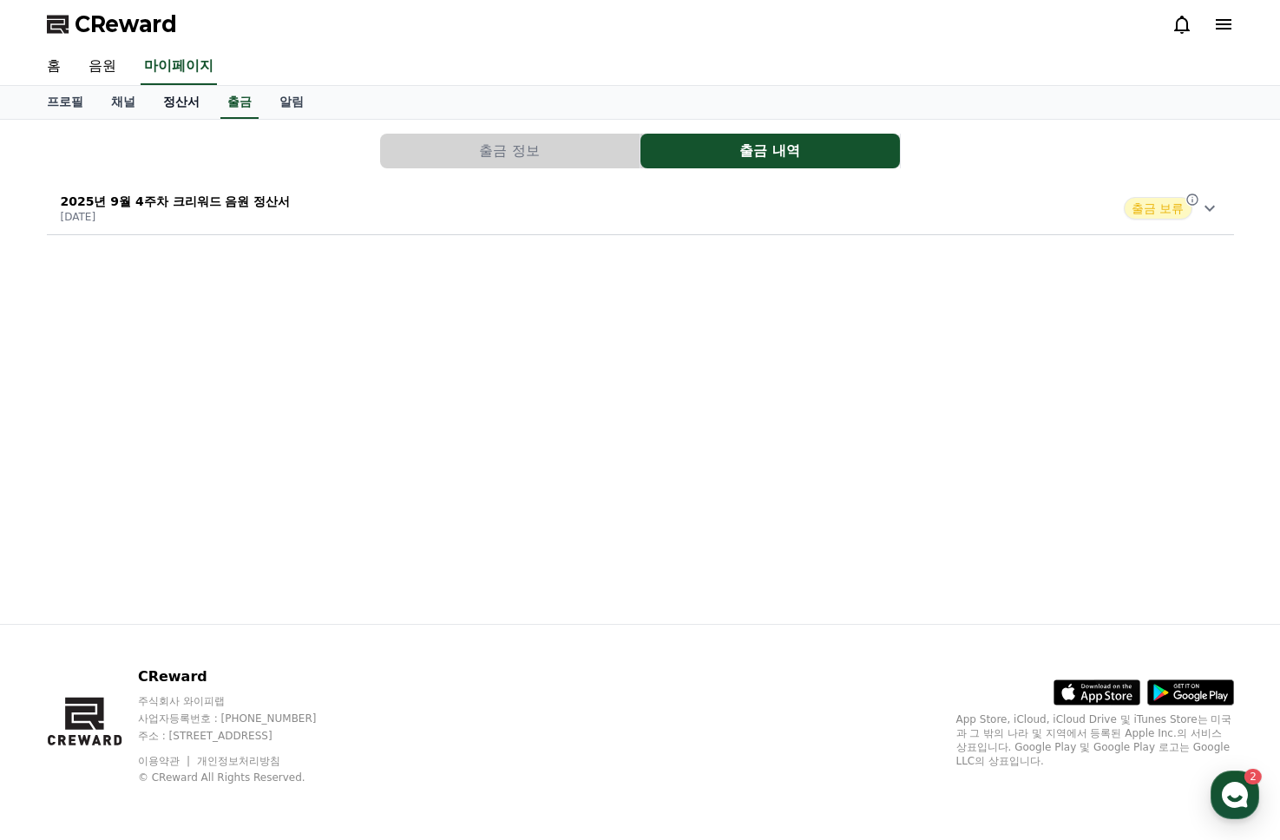
click at [162, 102] on link "정산서" at bounding box center [181, 102] width 64 height 33
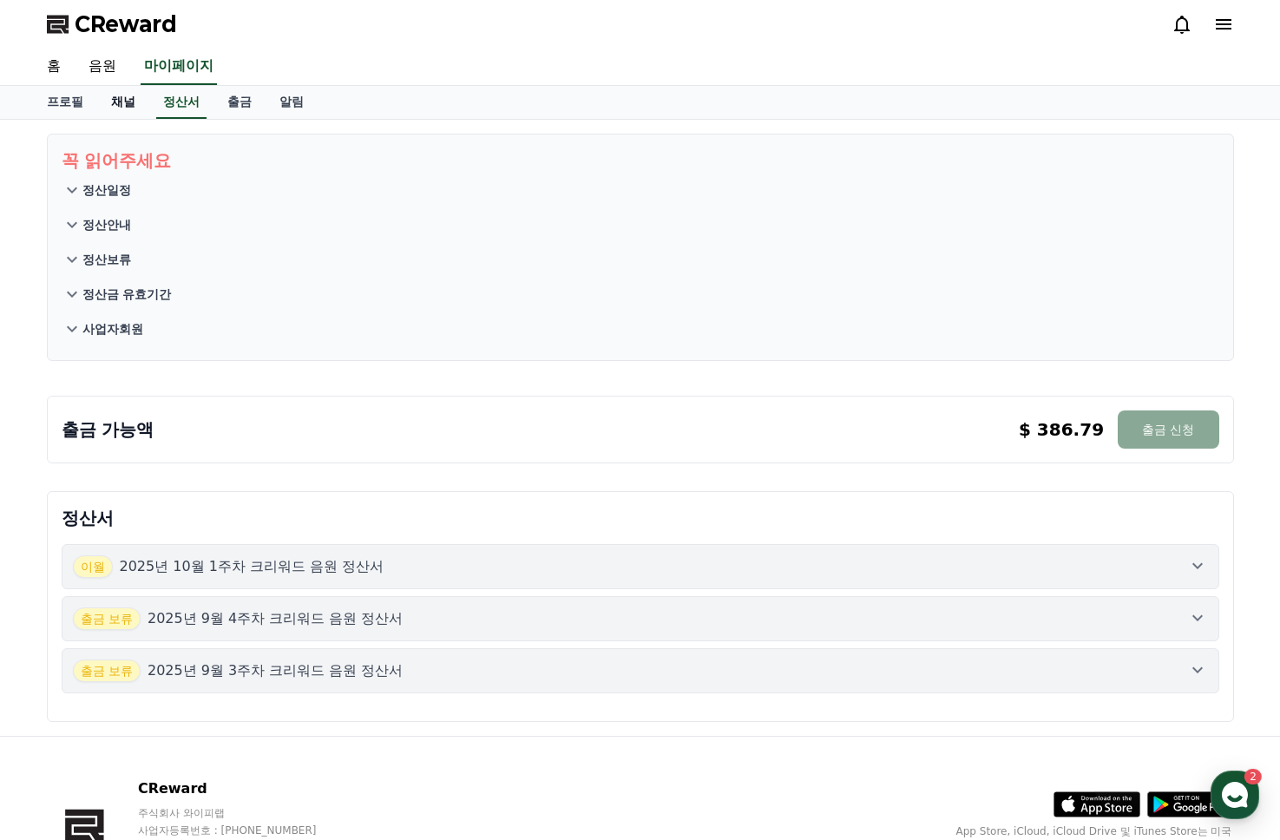
click at [128, 104] on link "채널" at bounding box center [123, 102] width 52 height 33
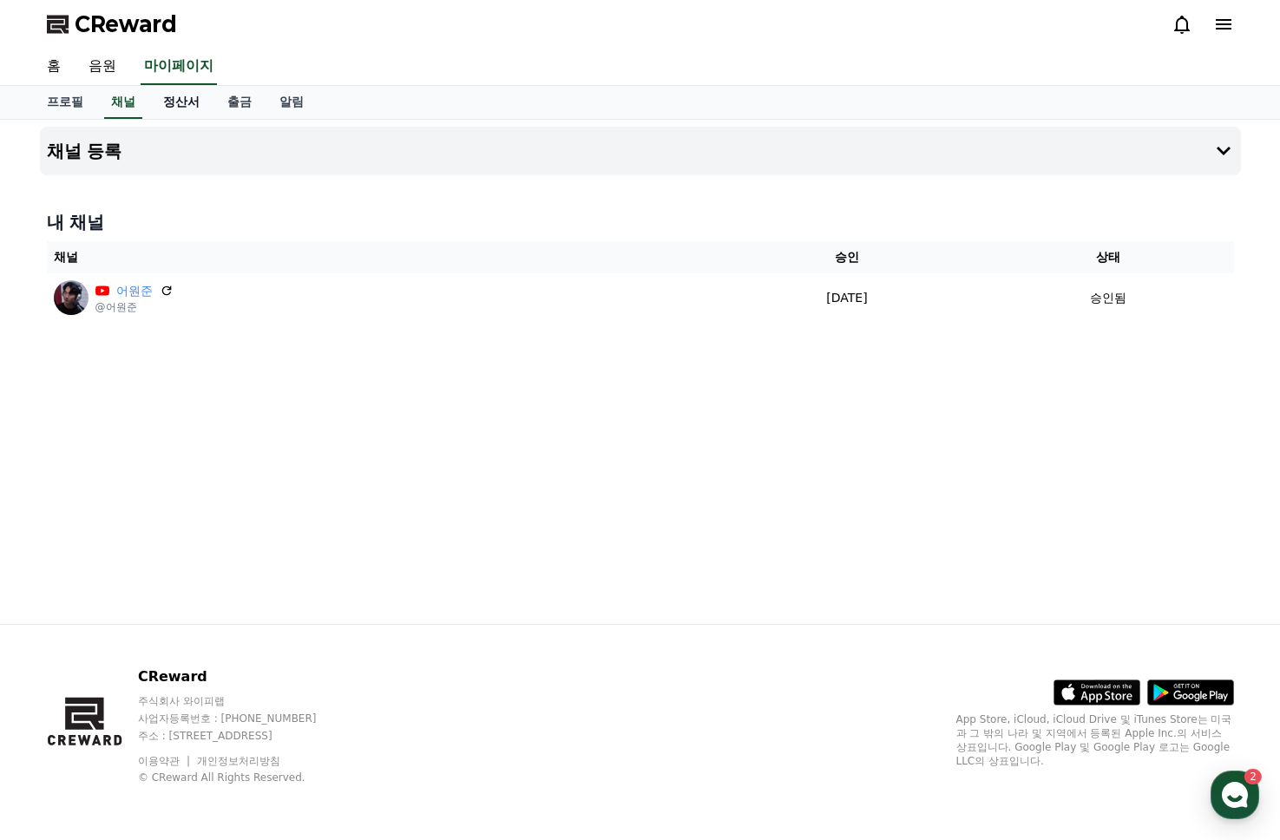
drag, startPoint x: 207, startPoint y: 103, endPoint x: 192, endPoint y: 104, distance: 15.6
click at [213, 102] on link "출금" at bounding box center [239, 102] width 52 height 33
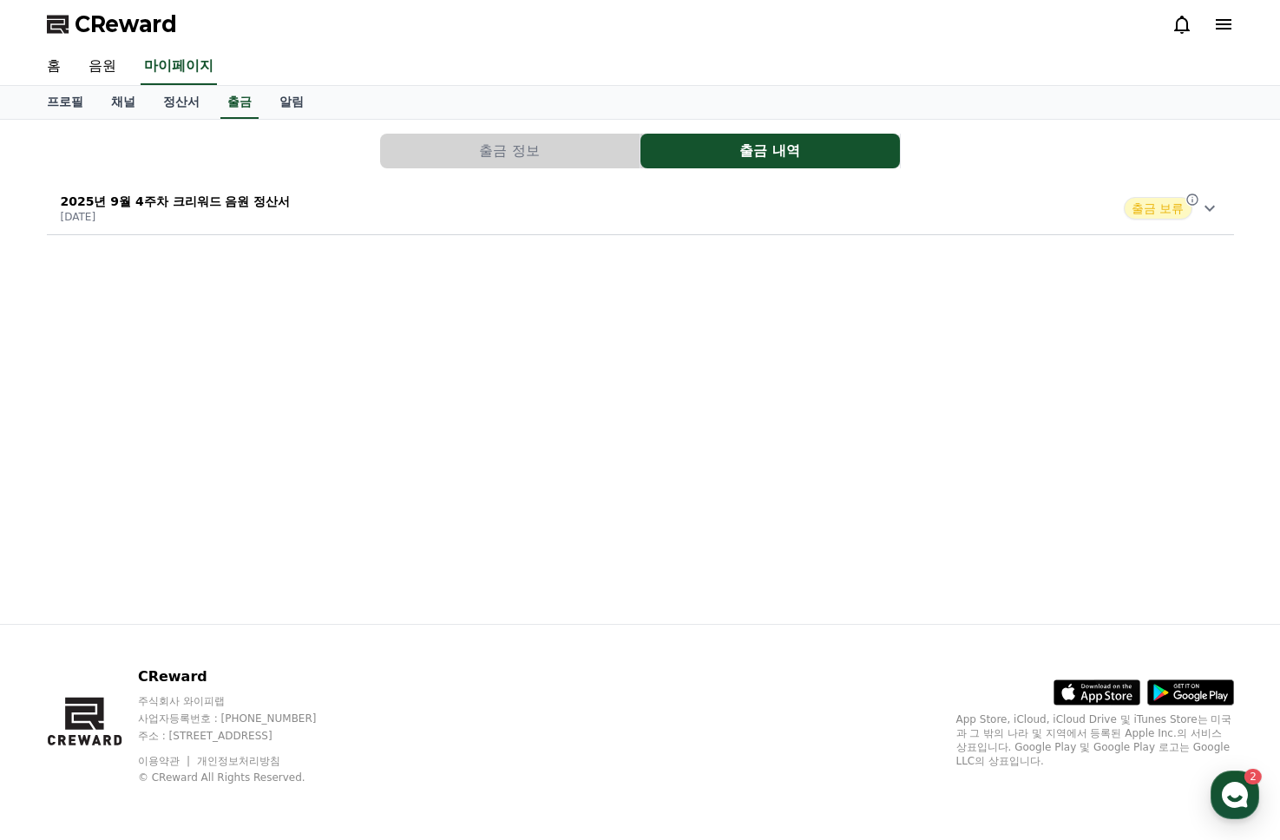
click at [468, 142] on button "출금 정보" at bounding box center [509, 151] width 259 height 35
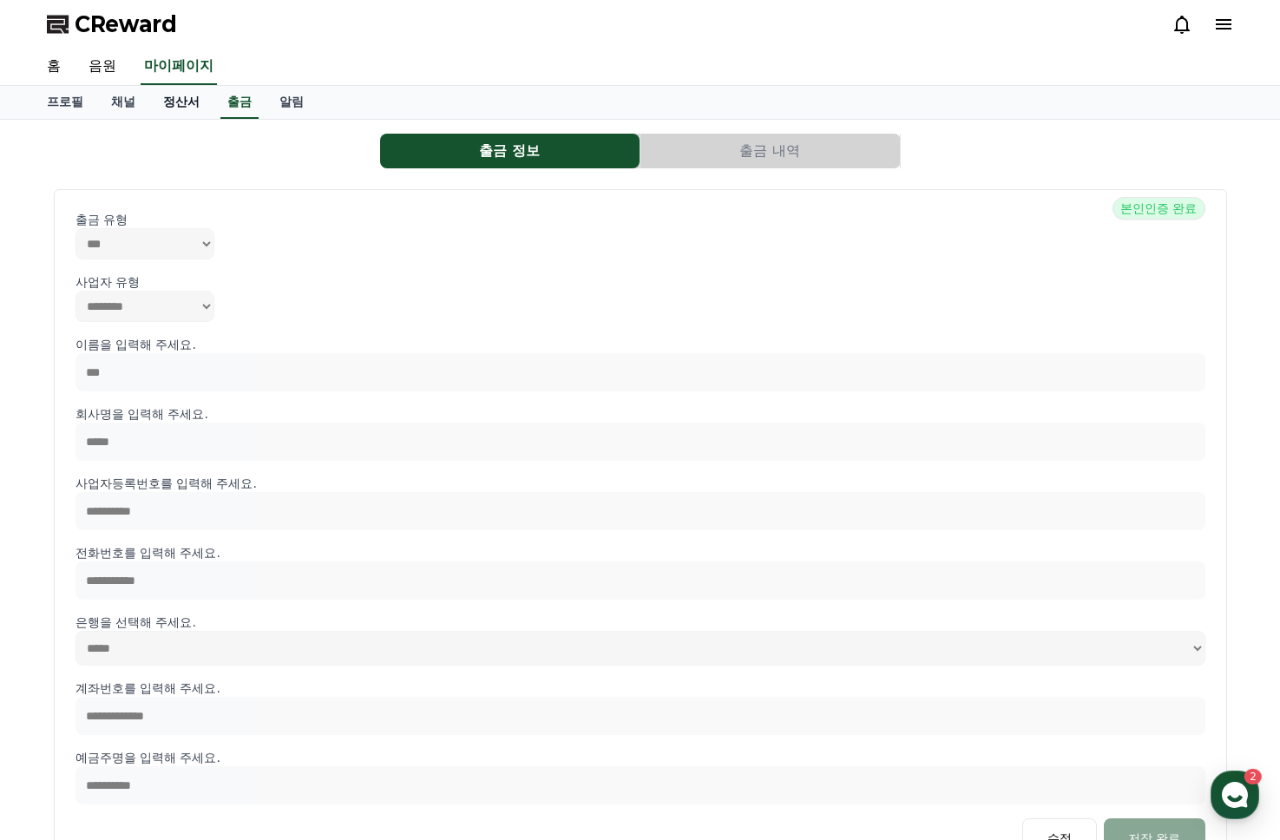
click at [184, 103] on link "정산서" at bounding box center [181, 102] width 64 height 33
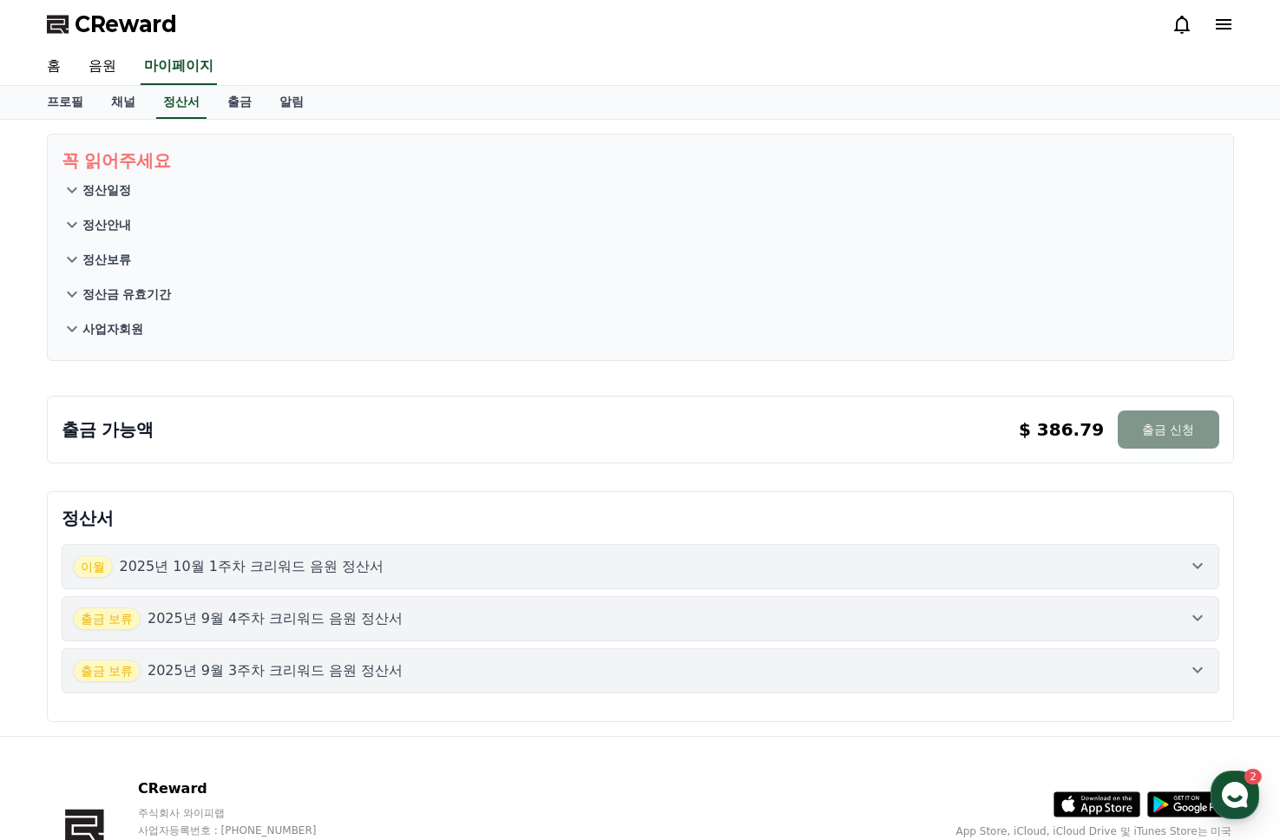
click at [1165, 436] on button "출금 신청" at bounding box center [1167, 429] width 101 height 38
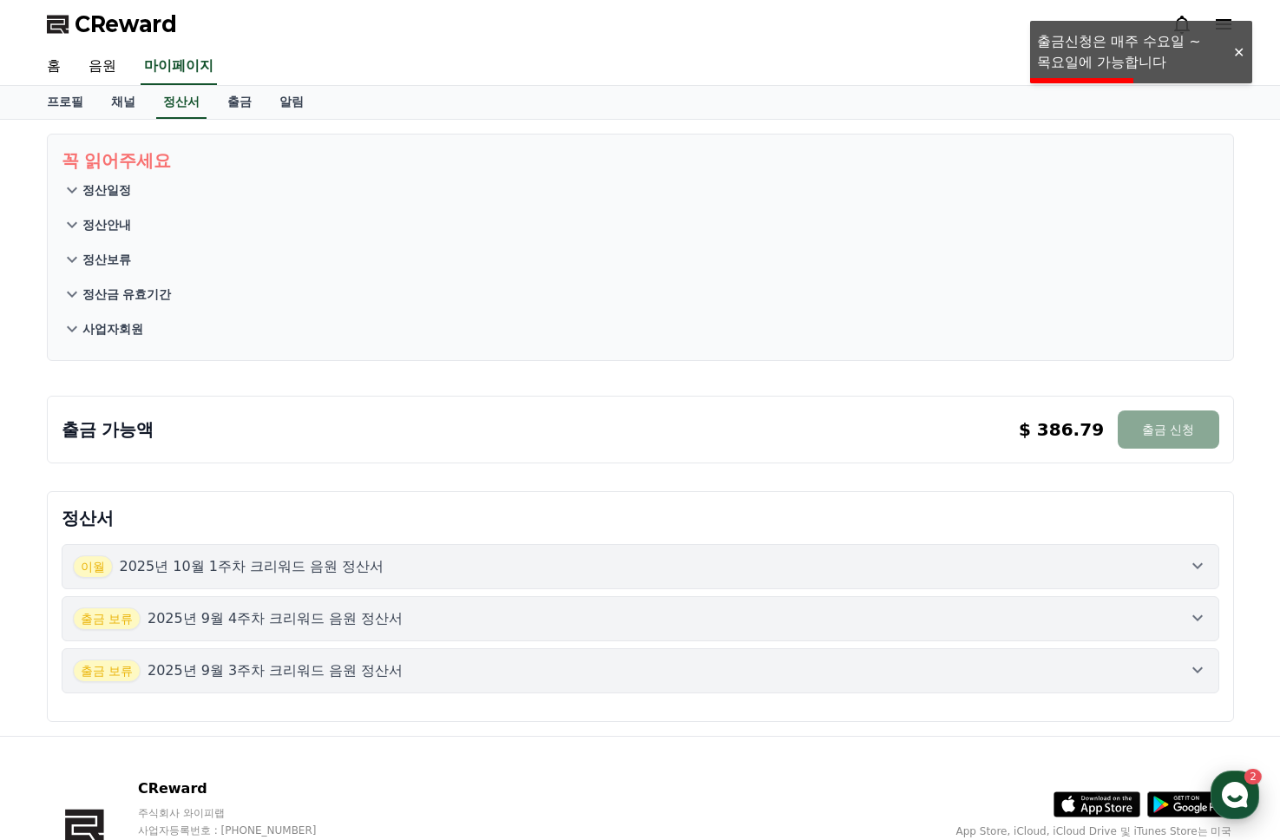
click at [1239, 783] on icon "button" at bounding box center [1234, 794] width 31 height 31
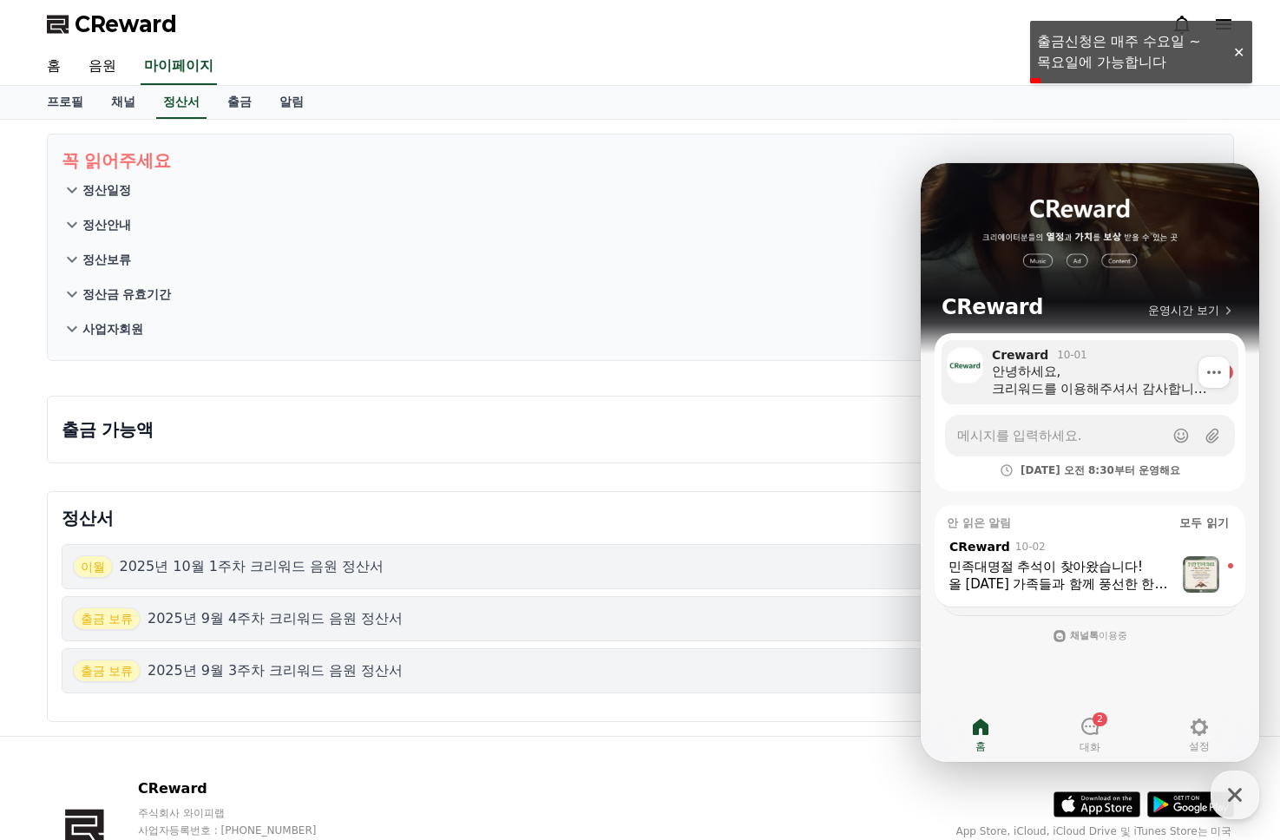
click at [1183, 379] on div "안녕하세요, 크리워드를 이용해주셔서 감사합니다. 채널 영상에서 음원이 식별되지 않을 정도로 볼륨이 들리지 않아 안내드립니다. [URL][DOM…" at bounding box center [1100, 380] width 217 height 35
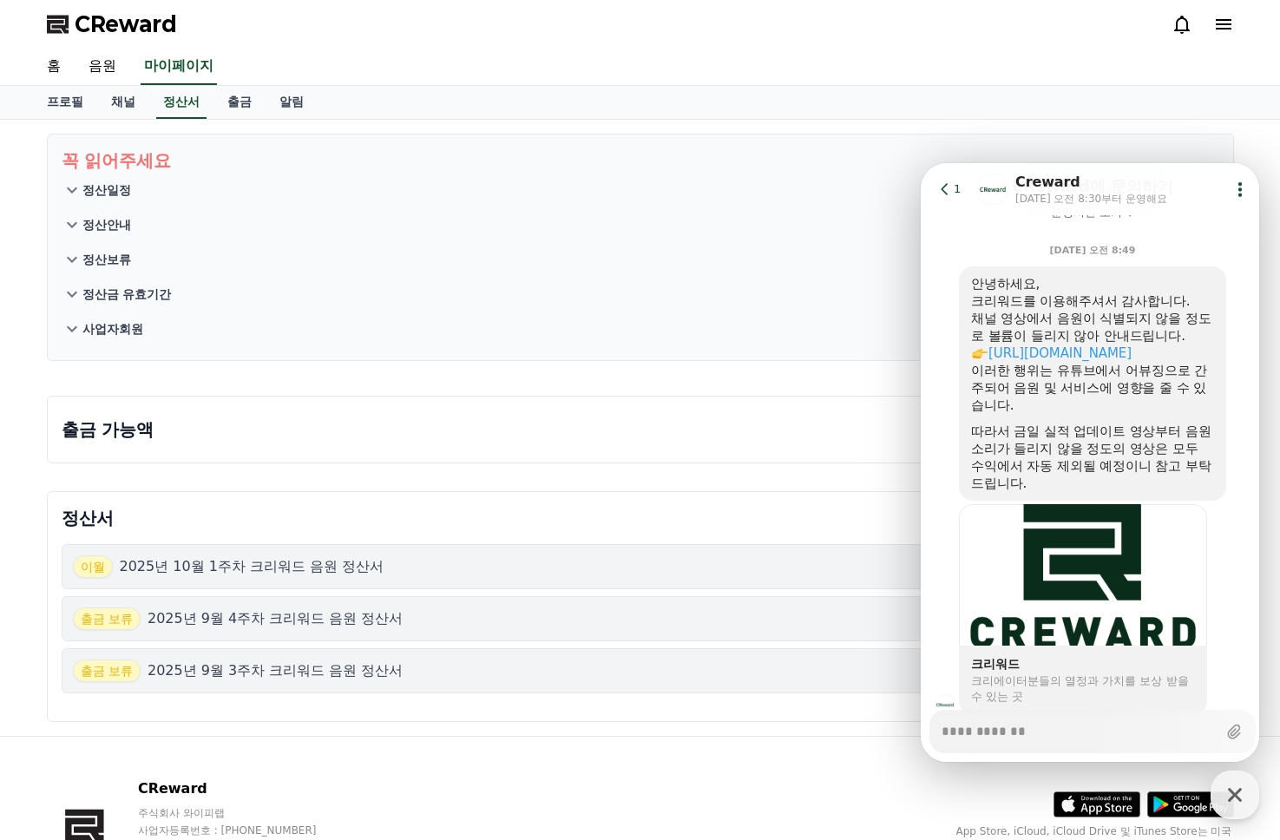
scroll to position [242, 0]
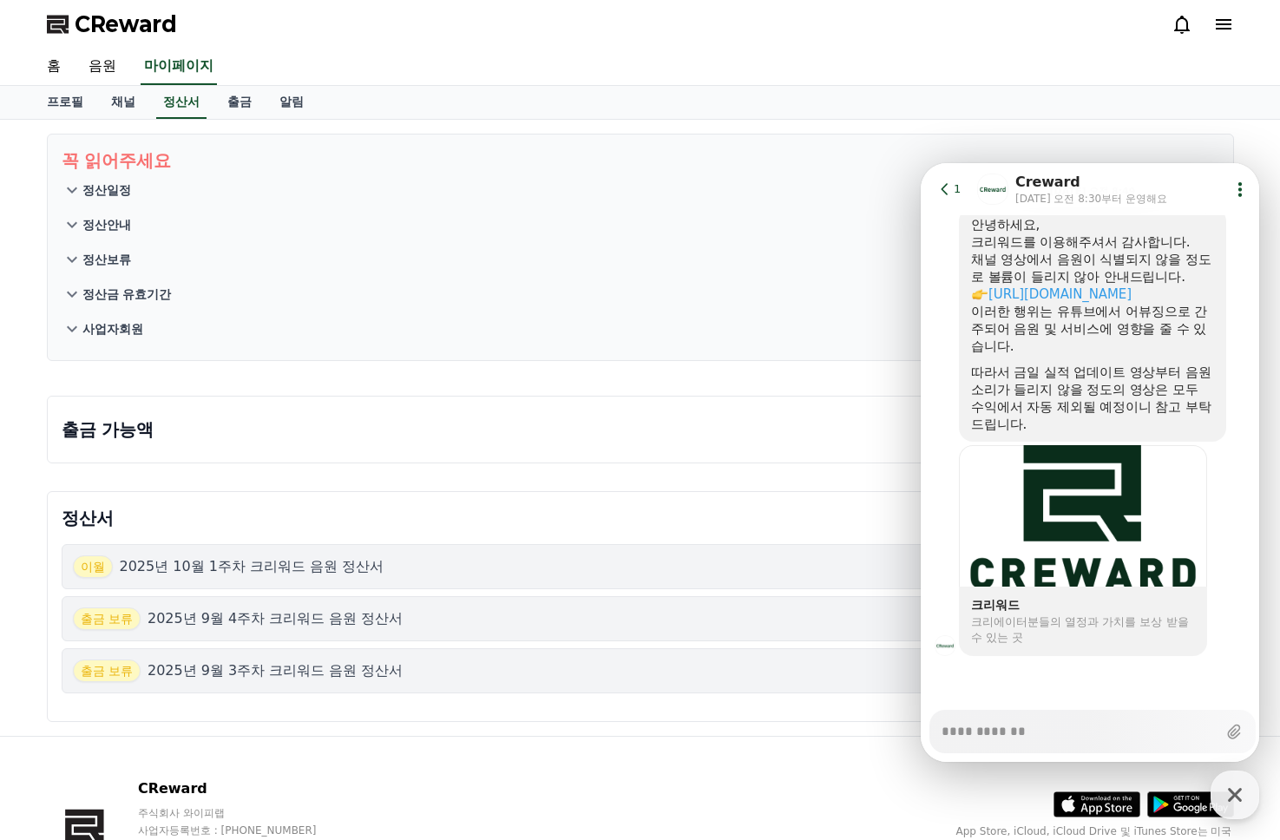
type textarea "*"
drag, startPoint x: 1166, startPoint y: 407, endPoint x: 1209, endPoint y: 405, distance: 43.4
click at [1166, 407] on div "따라서 금일 실적 업데이트 영상부터 음원 소리가 들리지 않을 정도의 영상은 모두 수익에서 자동 제외될 예정이니 참고 부탁드립니다." at bounding box center [1092, 398] width 243 height 69
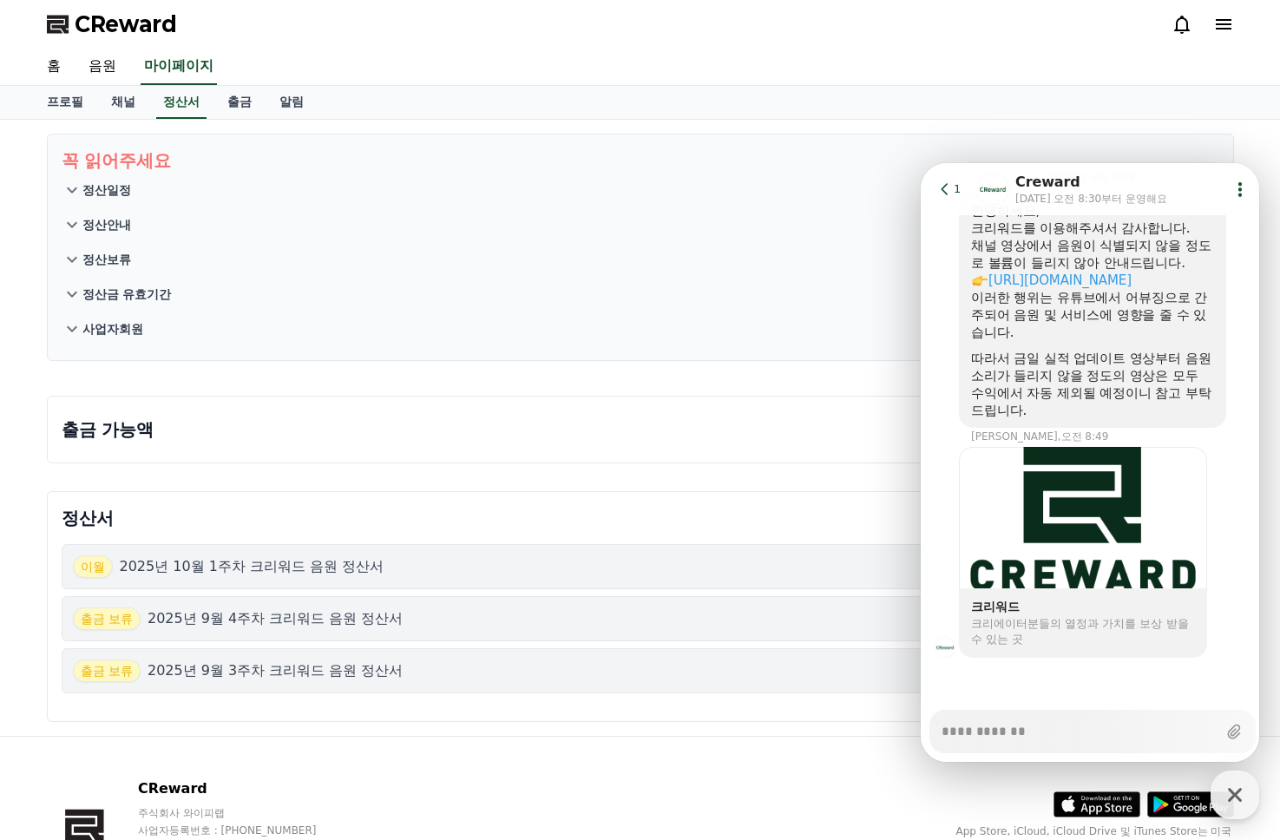
scroll to position [258, 0]
click at [100, 104] on link "채널" at bounding box center [123, 102] width 52 height 33
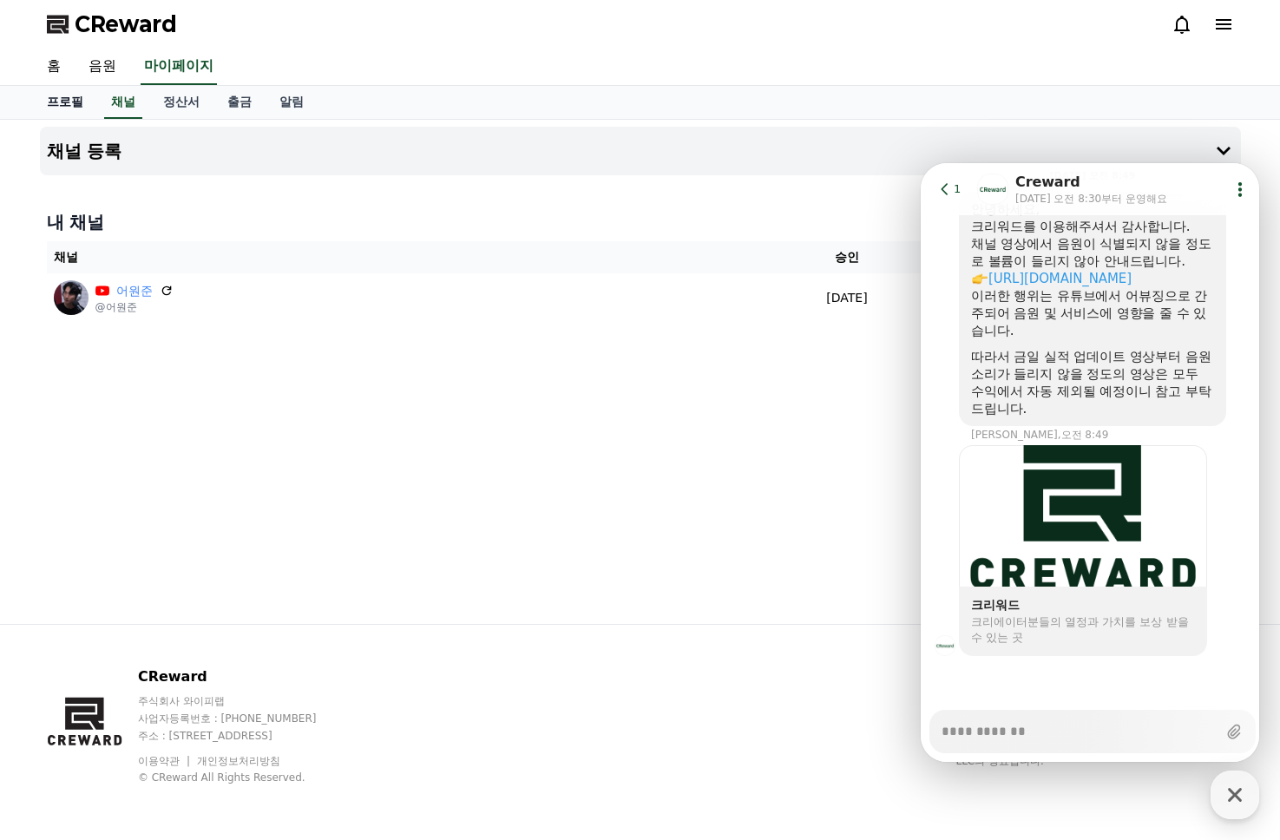
click at [63, 102] on link "프로필" at bounding box center [65, 102] width 64 height 33
select select "**********"
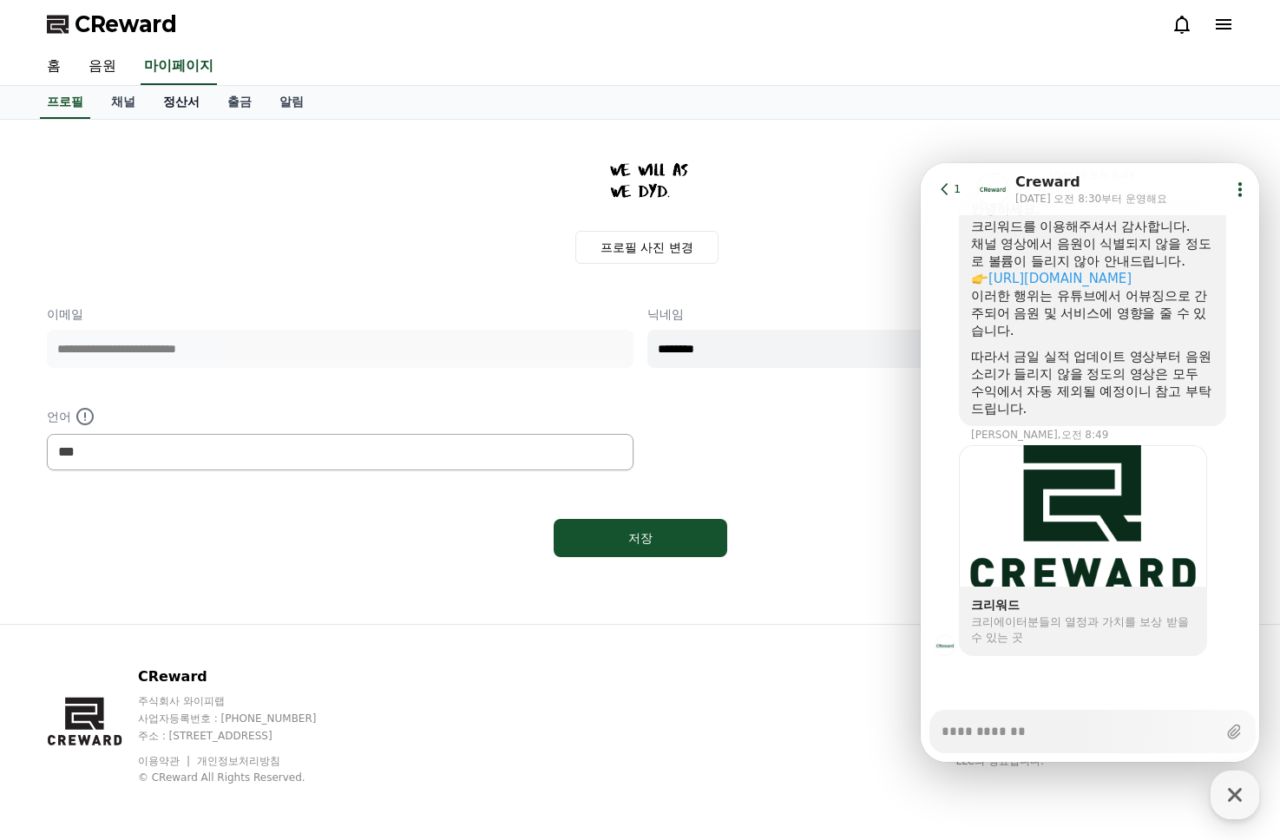
click at [154, 98] on link "정산서" at bounding box center [181, 102] width 64 height 33
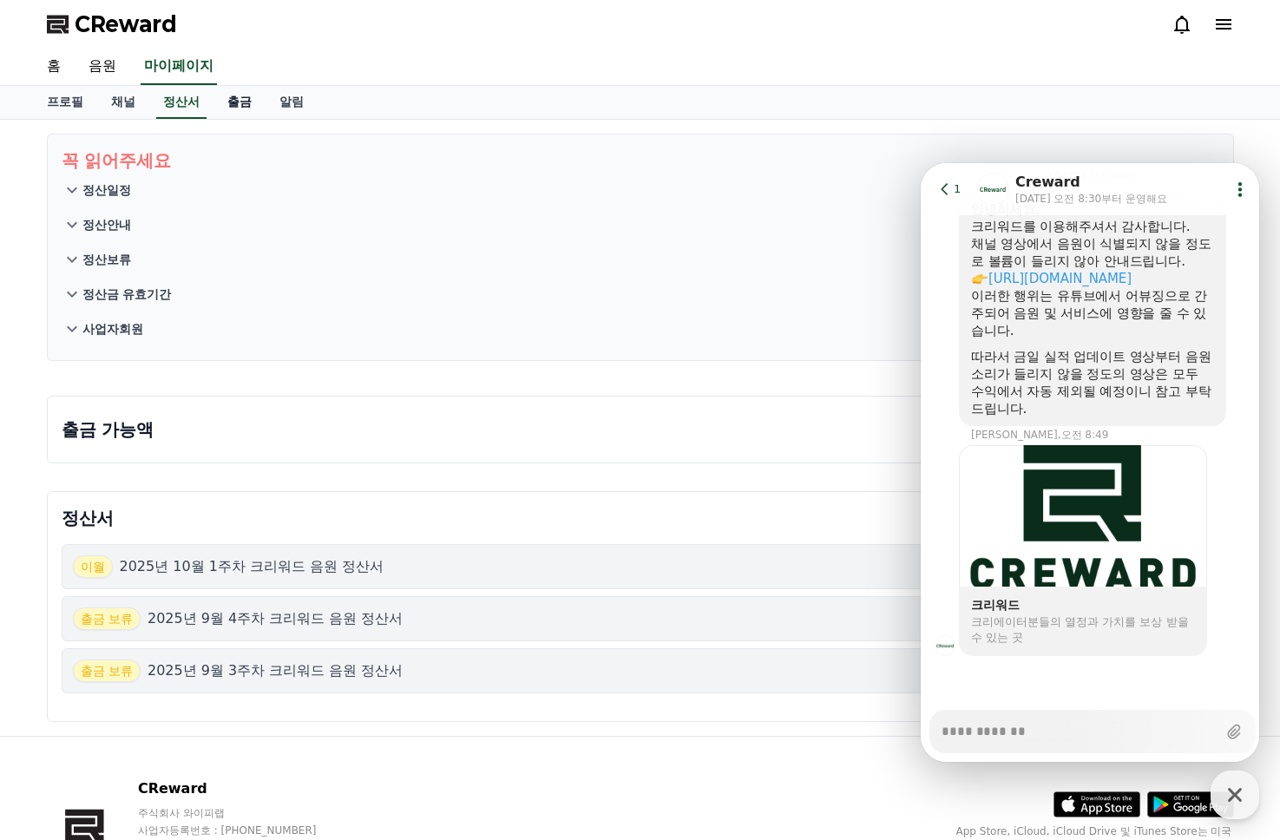
click at [221, 101] on link "출금" at bounding box center [239, 102] width 52 height 33
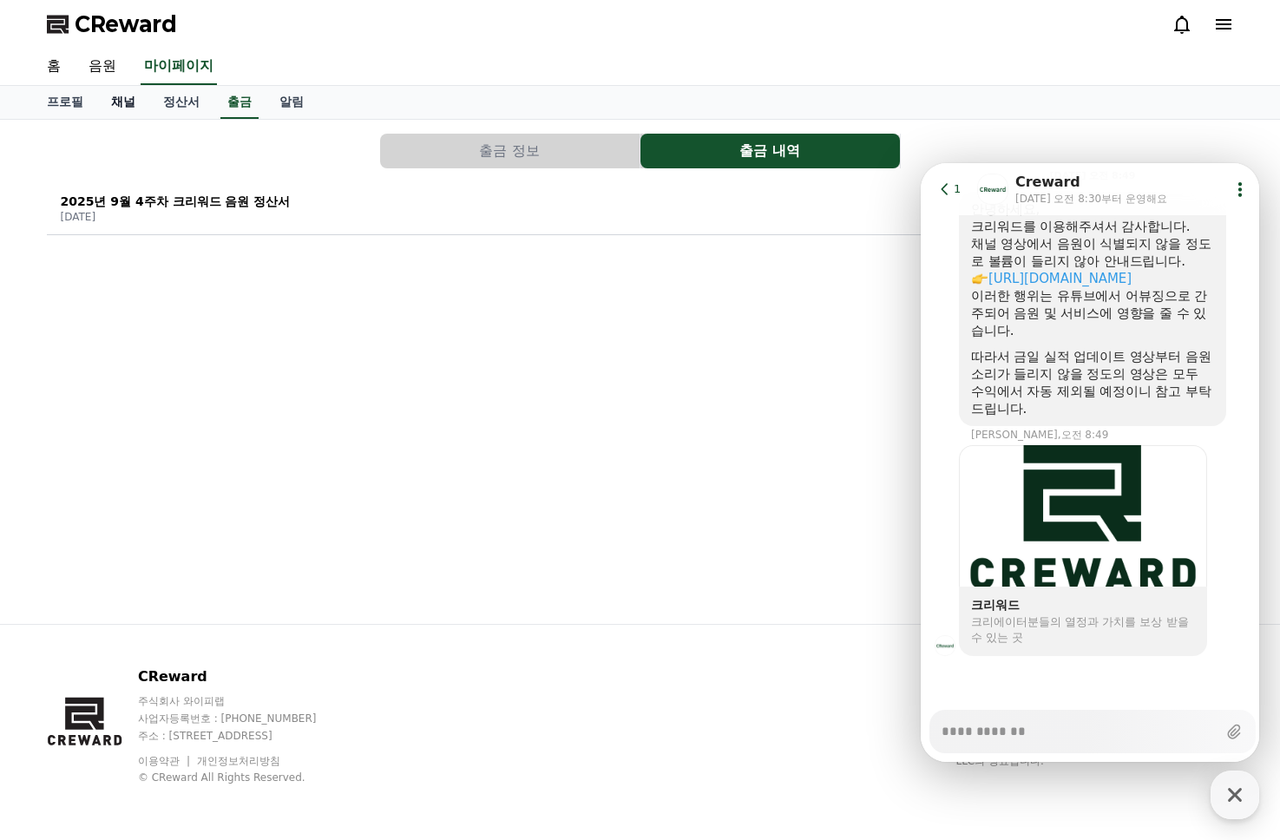
click at [117, 103] on link "채널" at bounding box center [123, 102] width 52 height 33
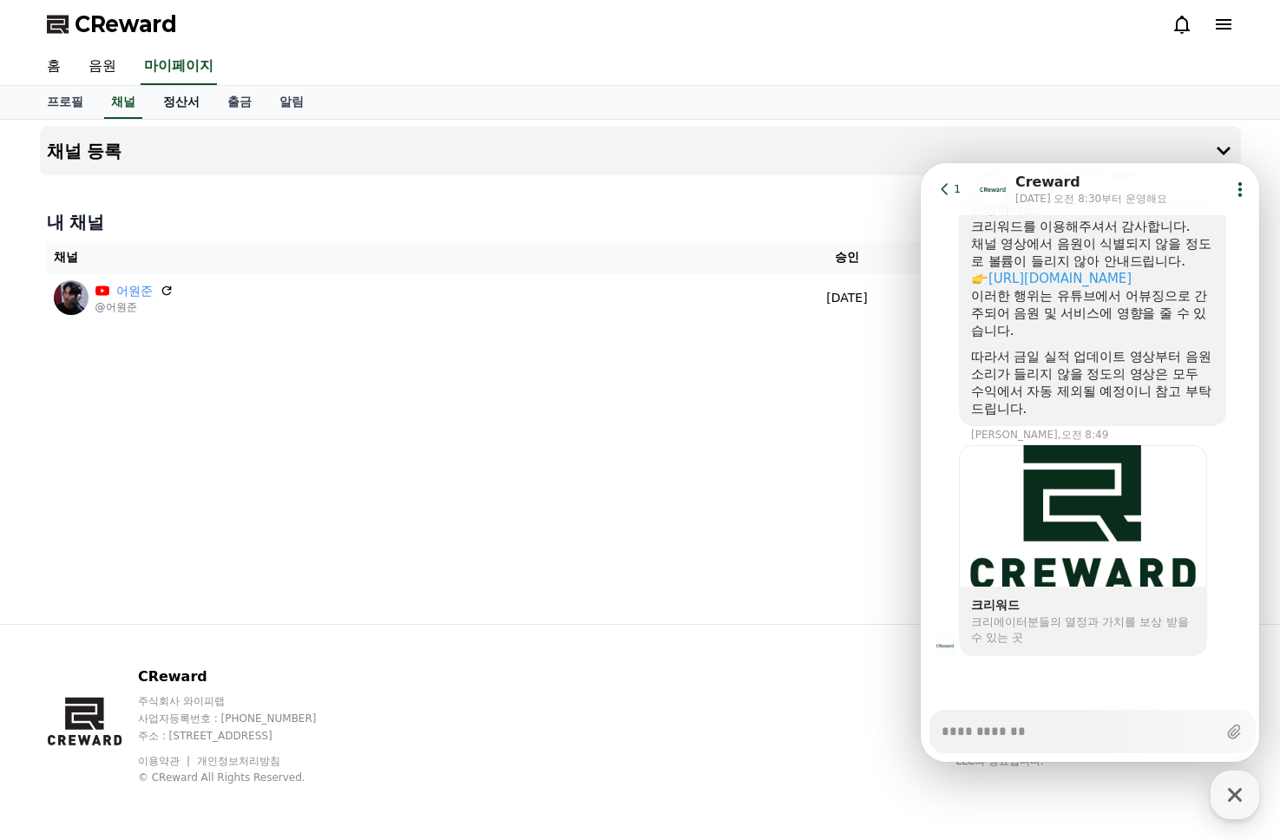
click at [156, 101] on link "정산서" at bounding box center [181, 102] width 64 height 33
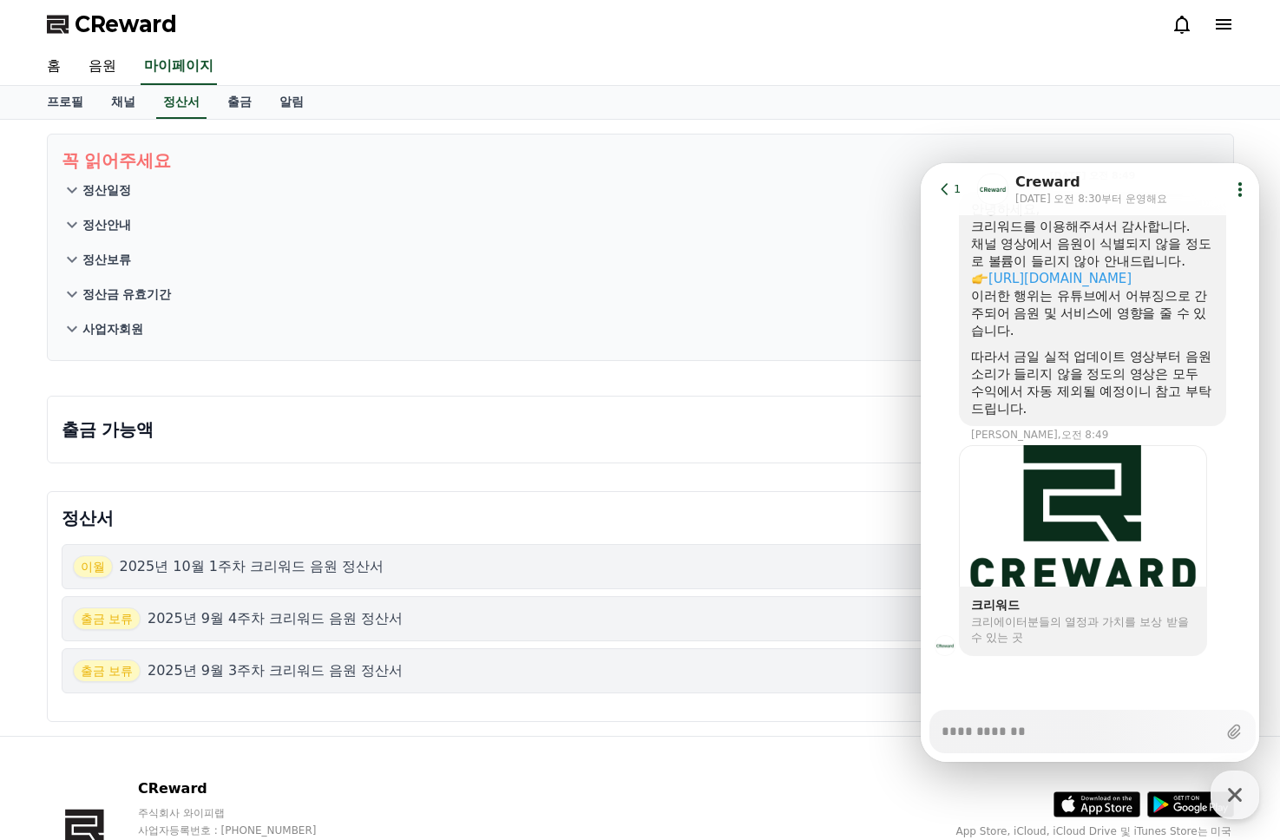
click at [117, 194] on p "정산일정" at bounding box center [106, 189] width 49 height 17
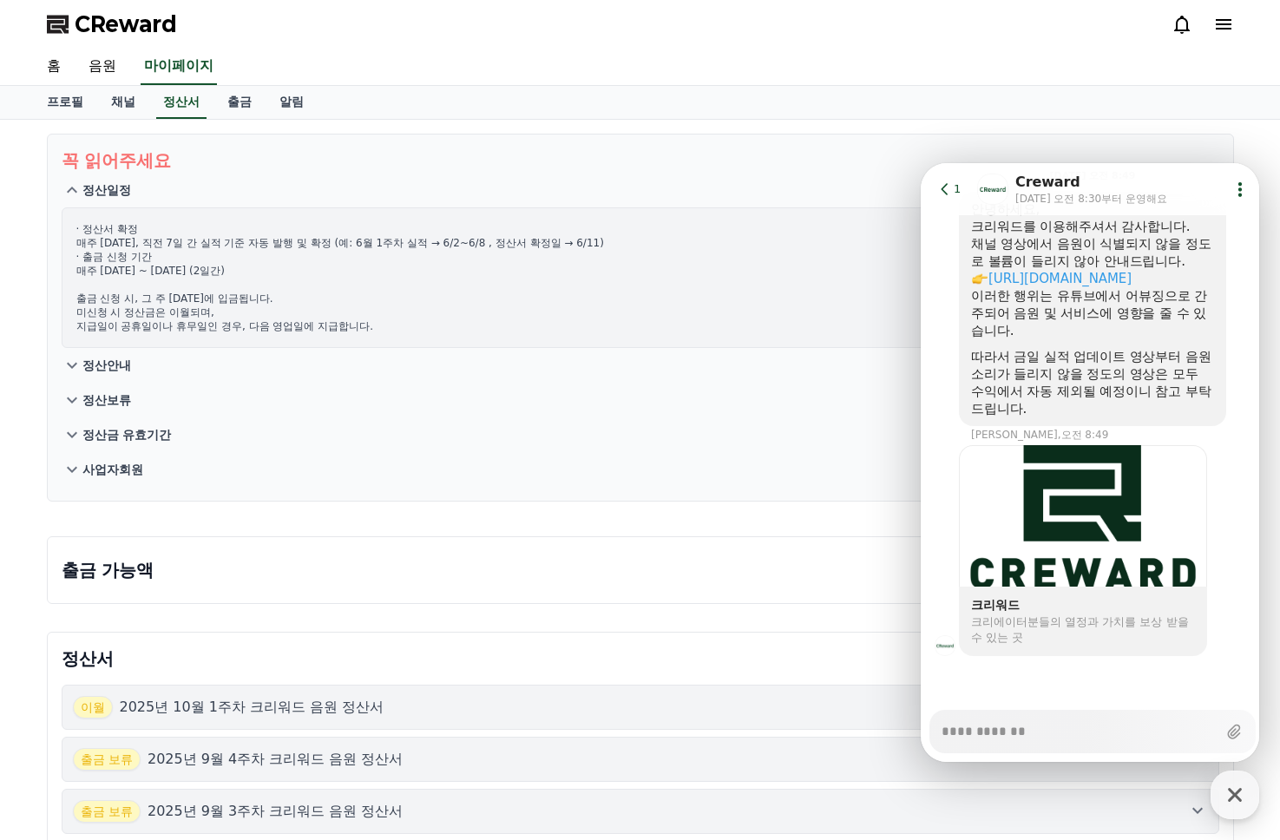
drag, startPoint x: 141, startPoint y: 245, endPoint x: 373, endPoint y: 236, distance: 231.8
click at [372, 236] on p "· 정산서 확정 매주 [DATE], 직전 7일 간 실적 기준 자동 발행 및 확정 (예: 6월 1주차 실적 → 6/2~6/8 , 정산서 확정일 …" at bounding box center [640, 277] width 1128 height 111
drag, startPoint x: 373, startPoint y: 236, endPoint x: 518, endPoint y: 239, distance: 144.9
click at [518, 239] on p "· 정산서 확정 매주 [DATE], 직전 7일 간 실적 기준 자동 발행 및 확정 (예: 6월 1주차 실적 → 6/2~6/8 , 정산서 확정일 …" at bounding box center [640, 277] width 1128 height 111
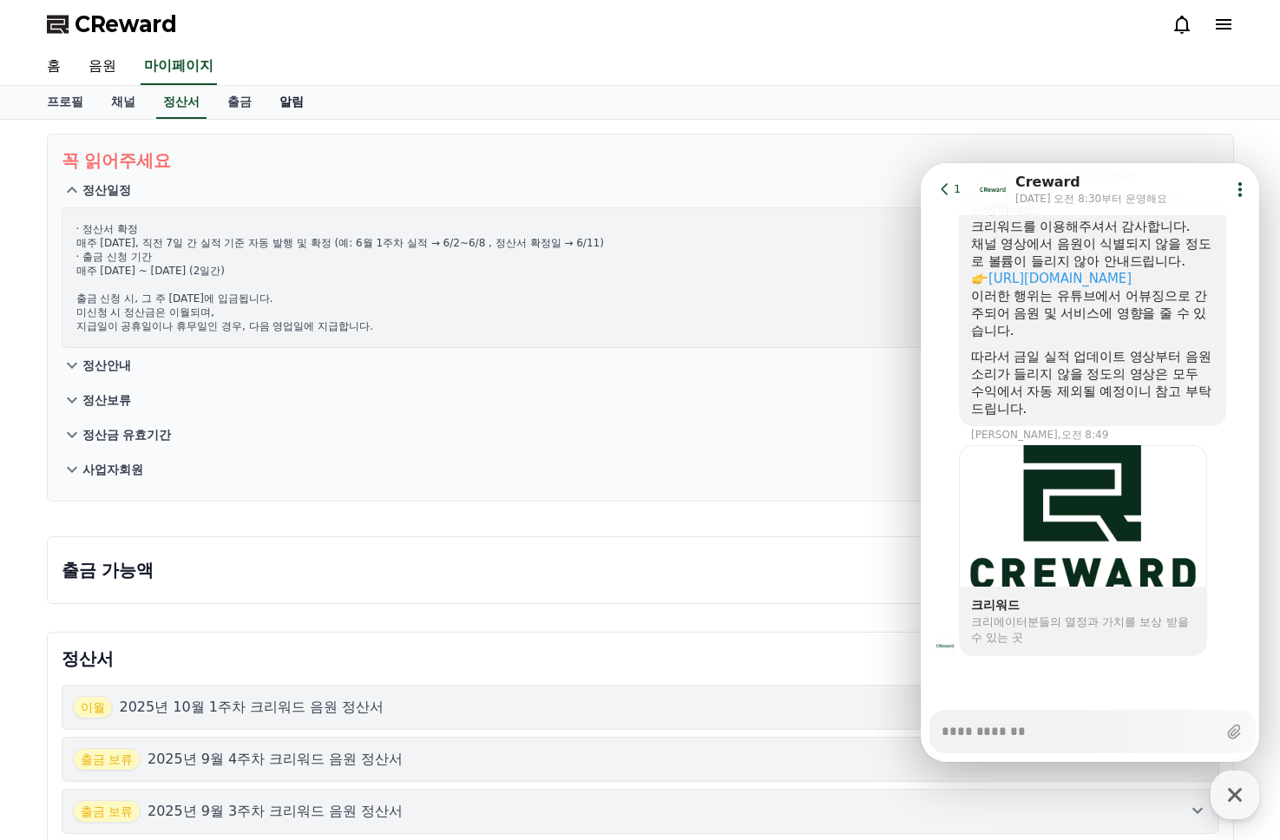
click at [265, 102] on link "알림" at bounding box center [291, 102] width 52 height 33
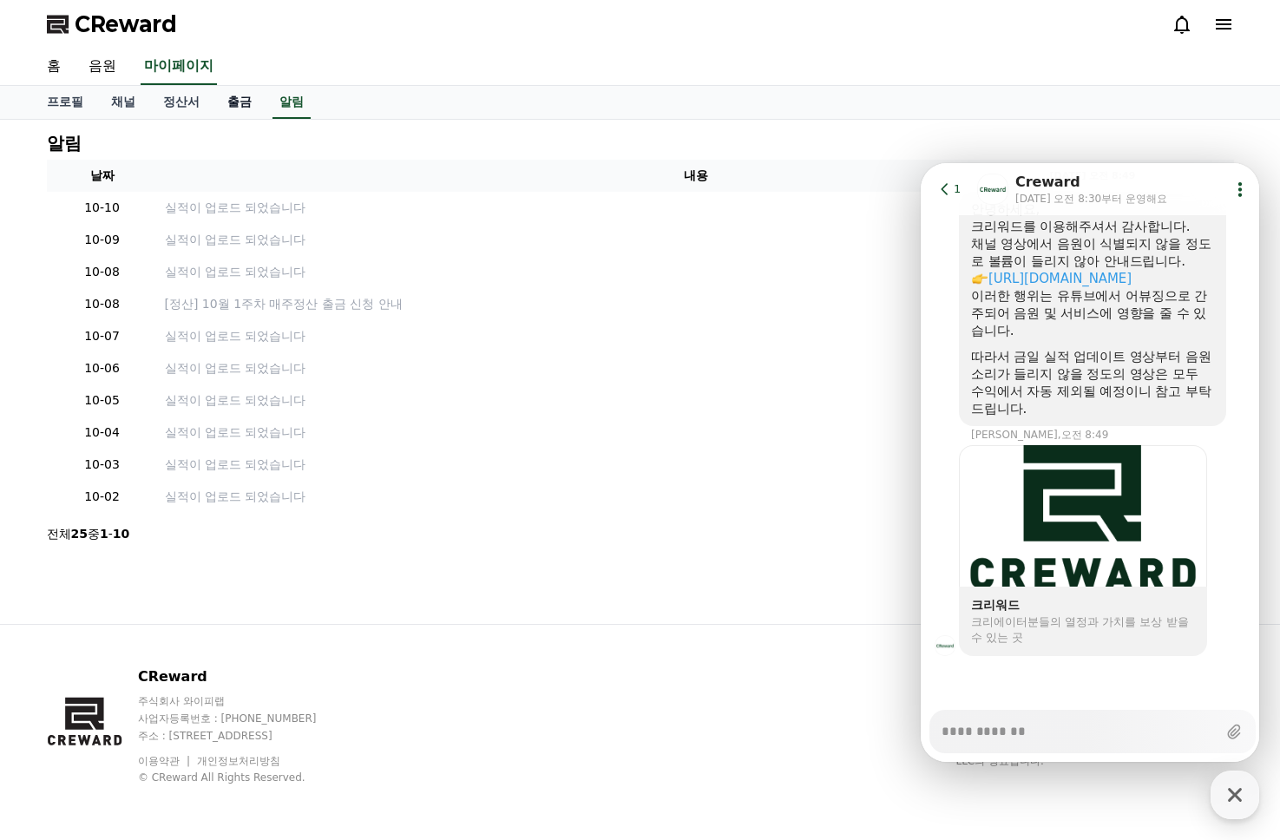
click at [214, 102] on link "출금" at bounding box center [239, 102] width 52 height 33
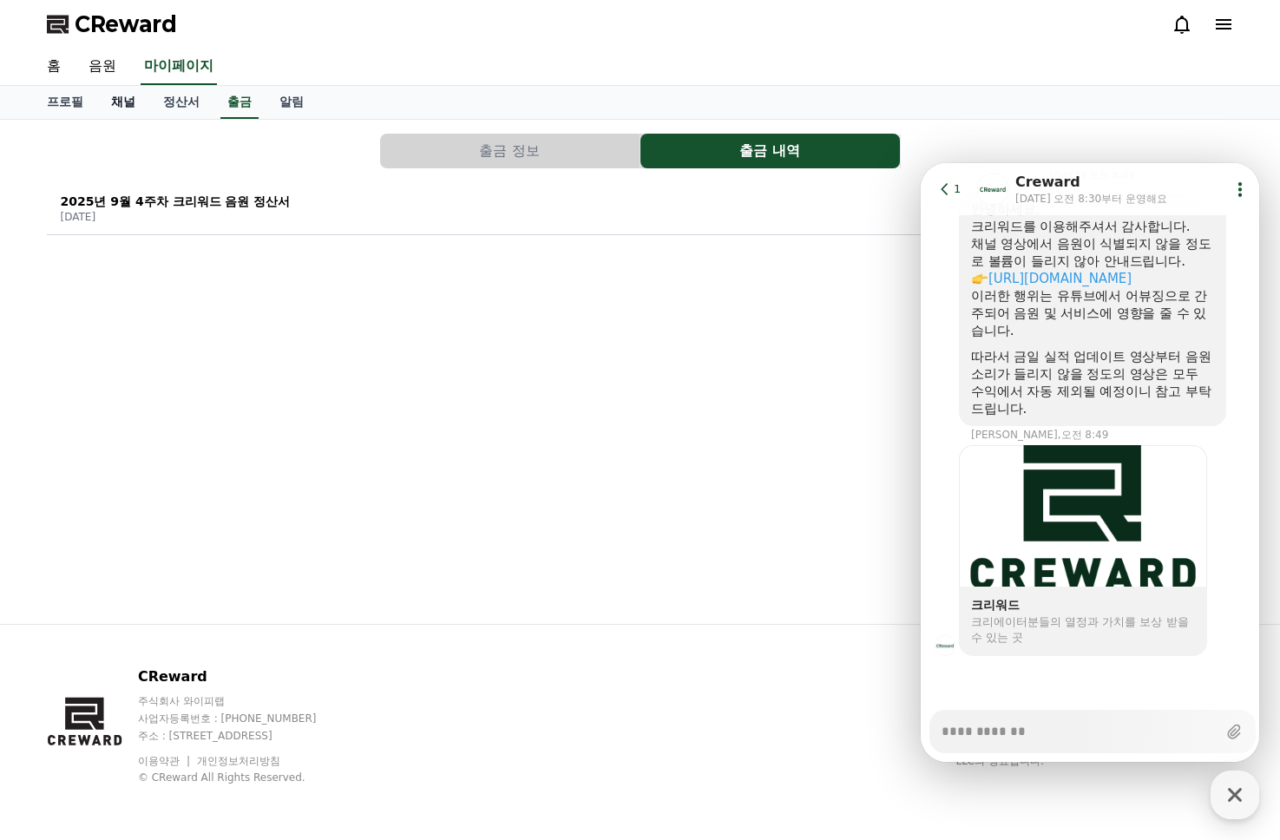
click at [115, 100] on link "채널" at bounding box center [123, 102] width 52 height 33
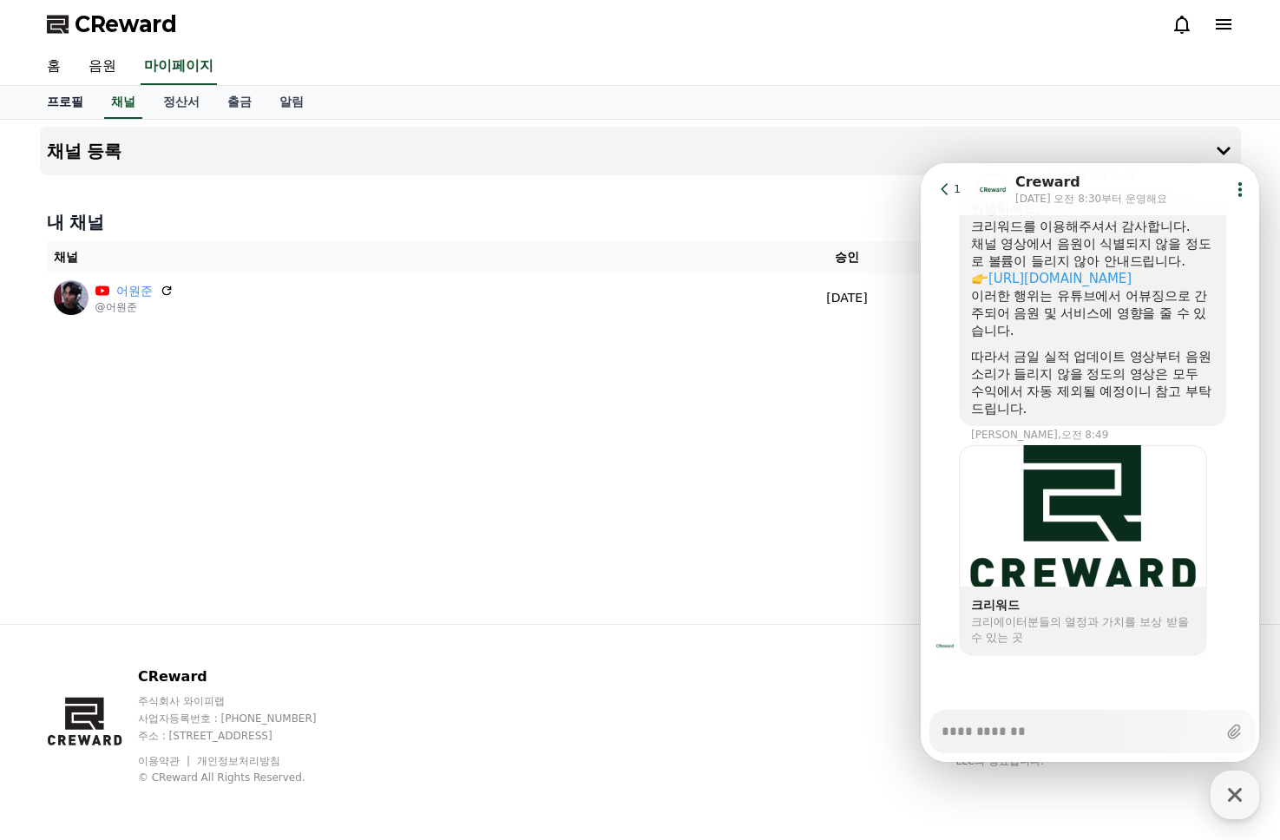
click at [63, 100] on link "프로필" at bounding box center [65, 102] width 64 height 33
select select "**********"
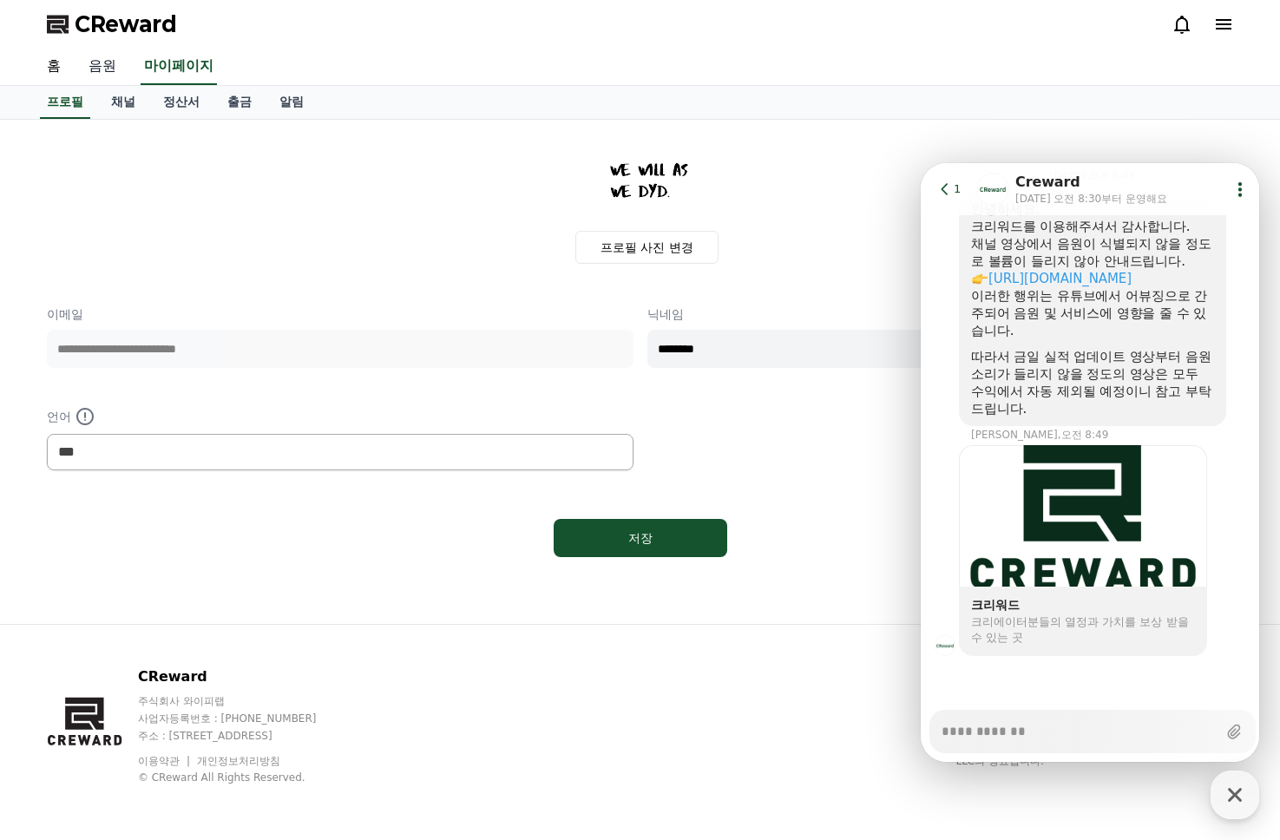
click at [105, 60] on link "음원" at bounding box center [103, 67] width 56 height 36
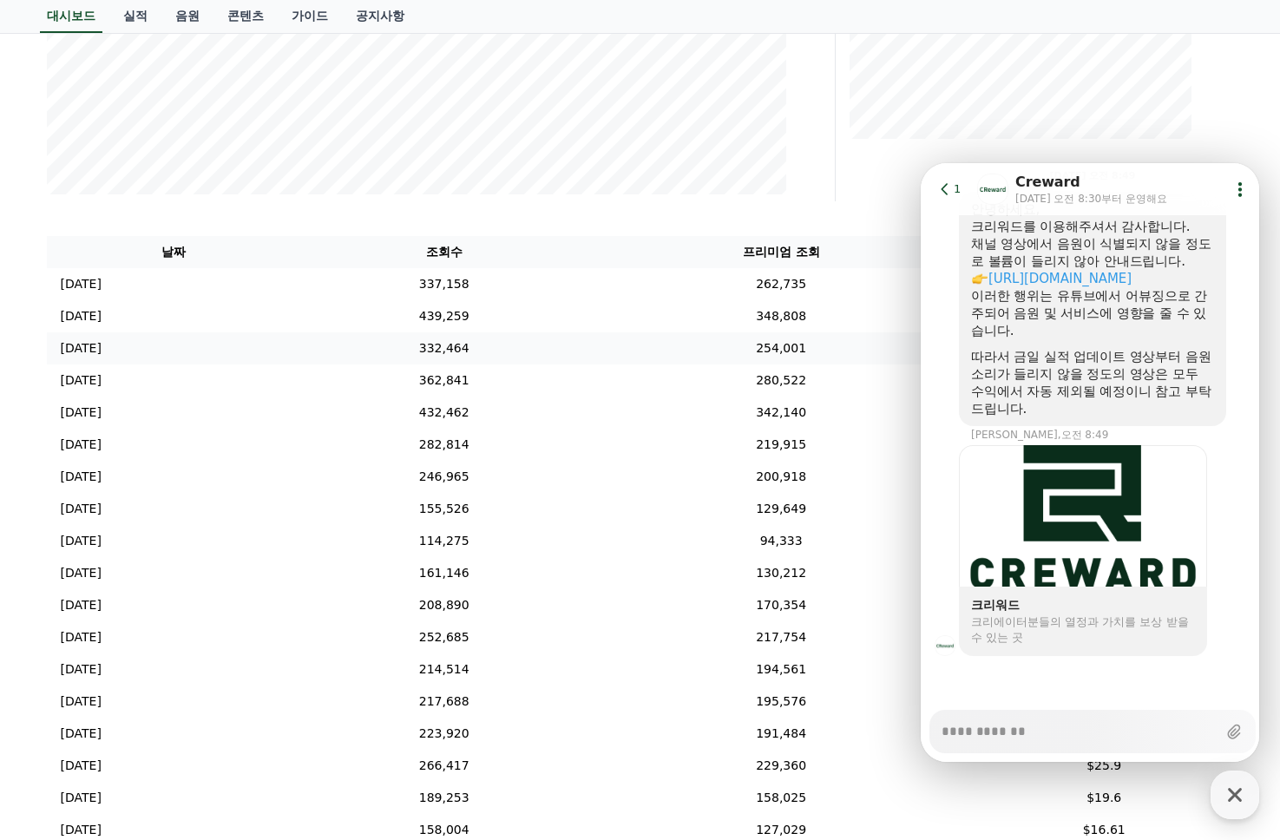
scroll to position [486, 0]
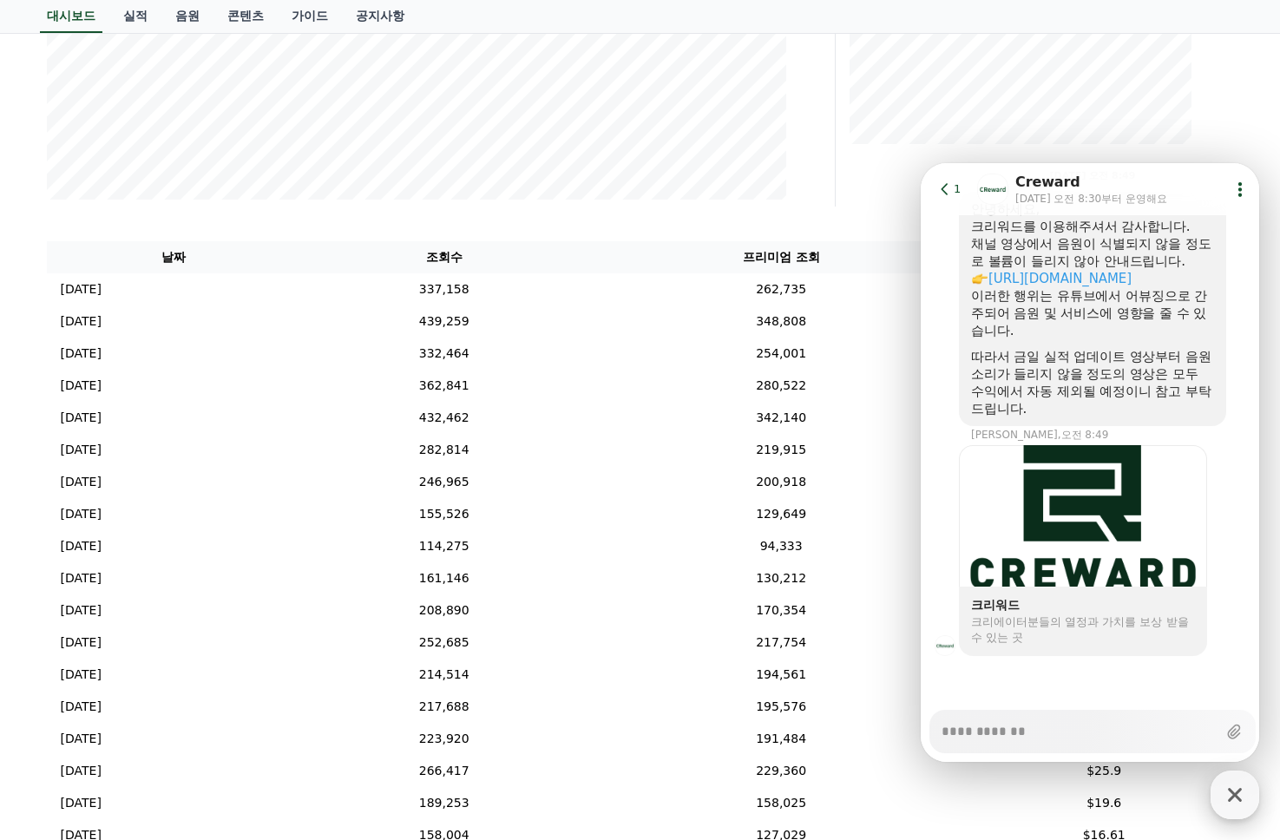
click at [1238, 780] on icon "button" at bounding box center [1234, 794] width 31 height 31
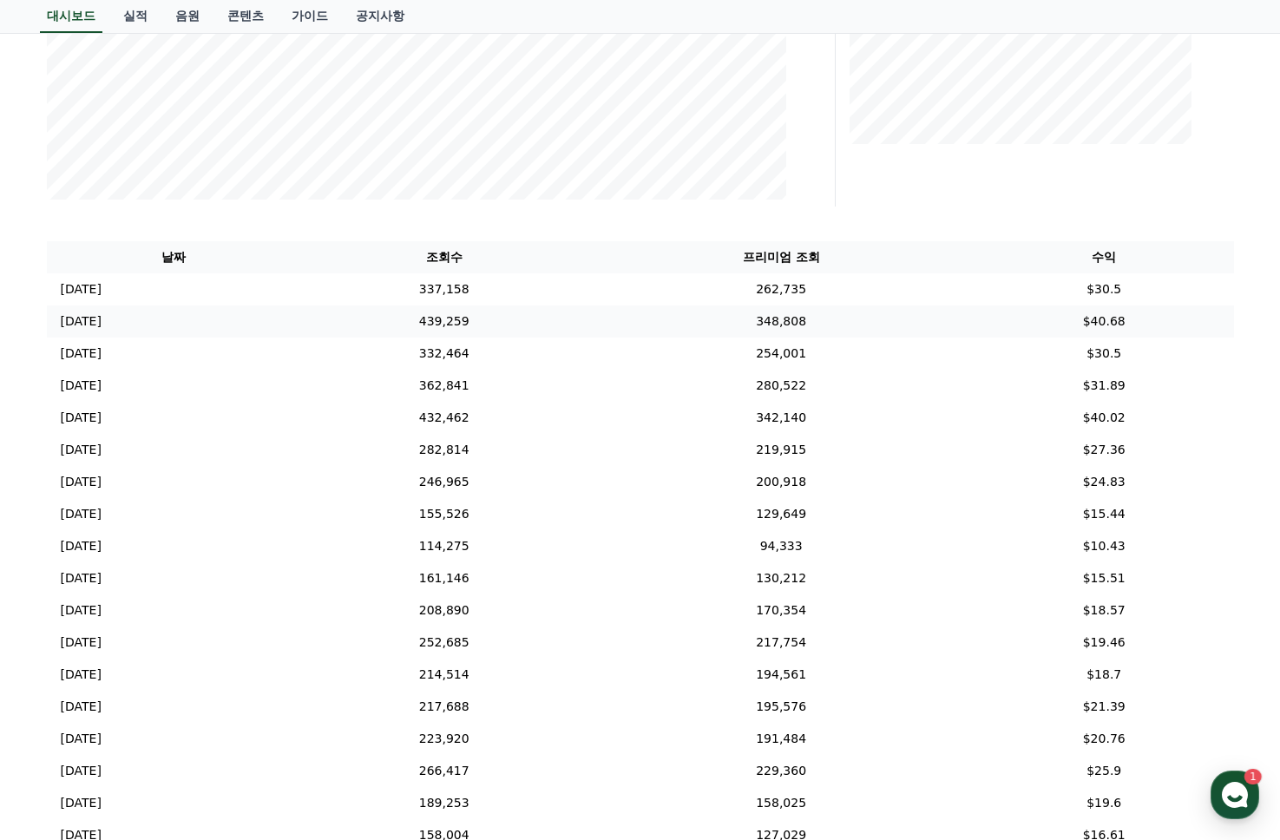
click at [1156, 316] on td "$40.68" at bounding box center [1103, 321] width 259 height 32
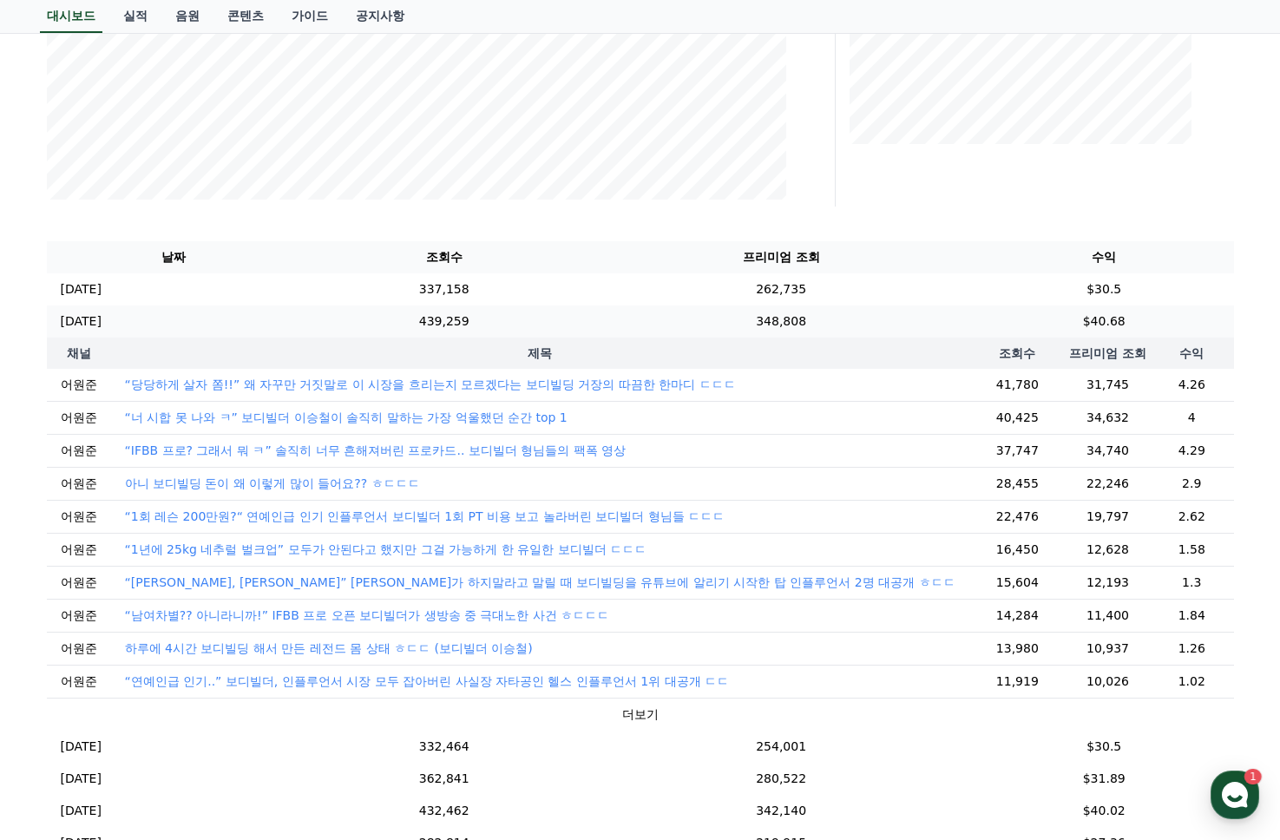
click at [1156, 316] on td "$40.68" at bounding box center [1103, 321] width 259 height 32
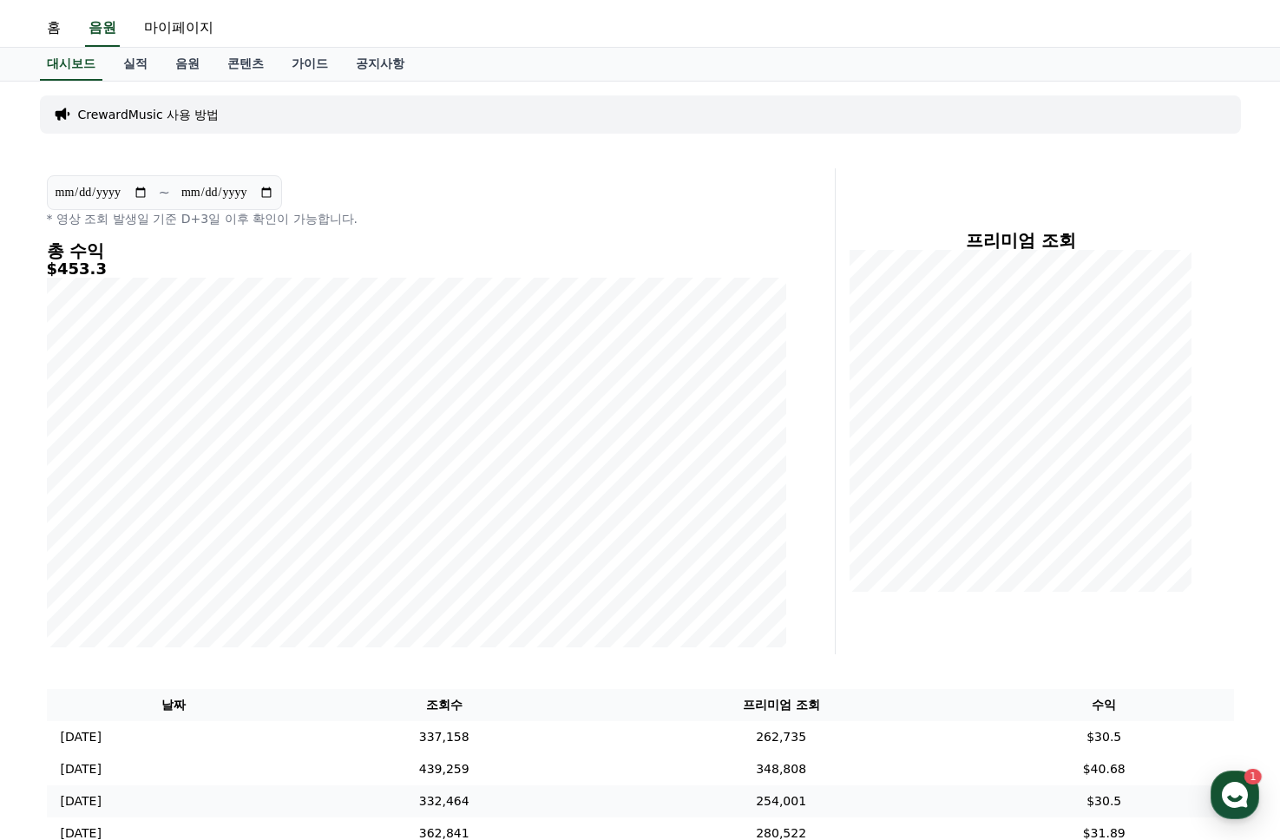
scroll to position [26, 0]
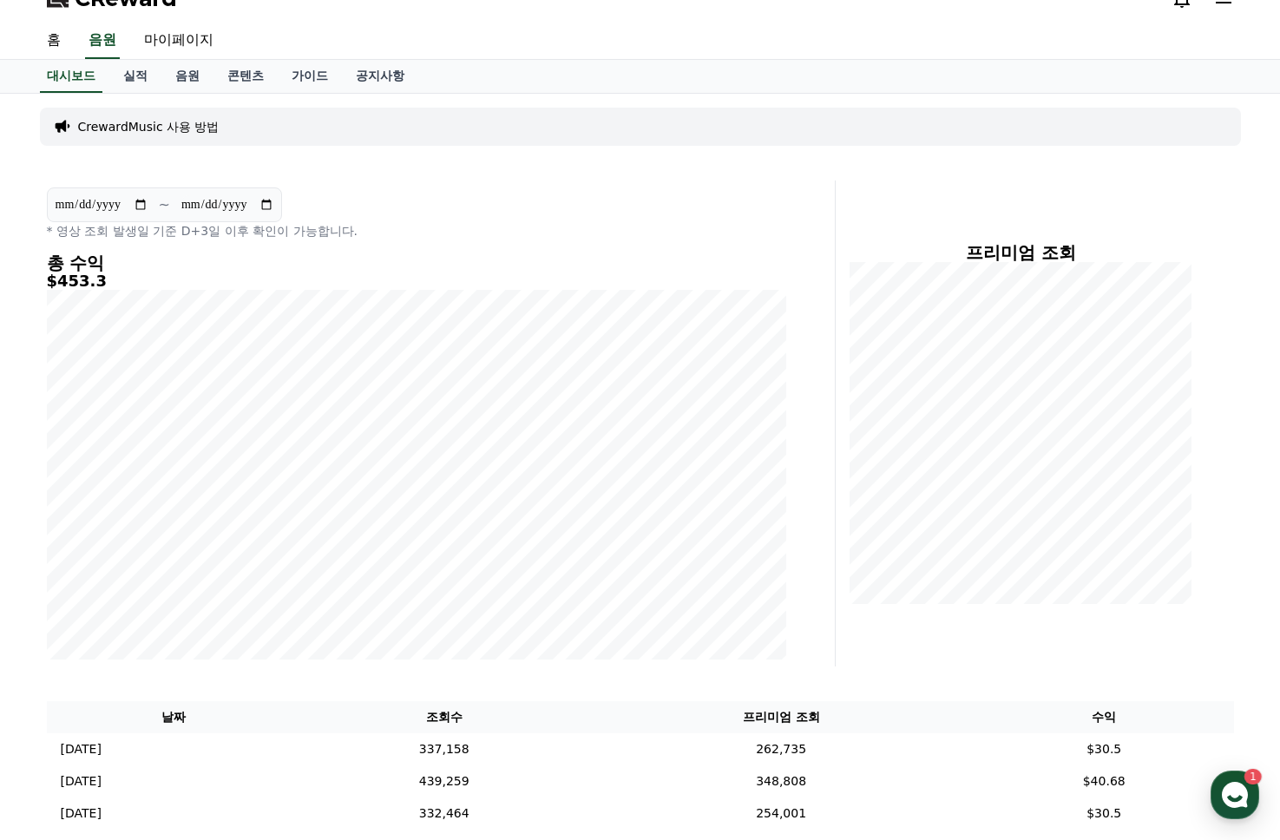
type textarea "*"
